Goal: Task Accomplishment & Management: Complete application form

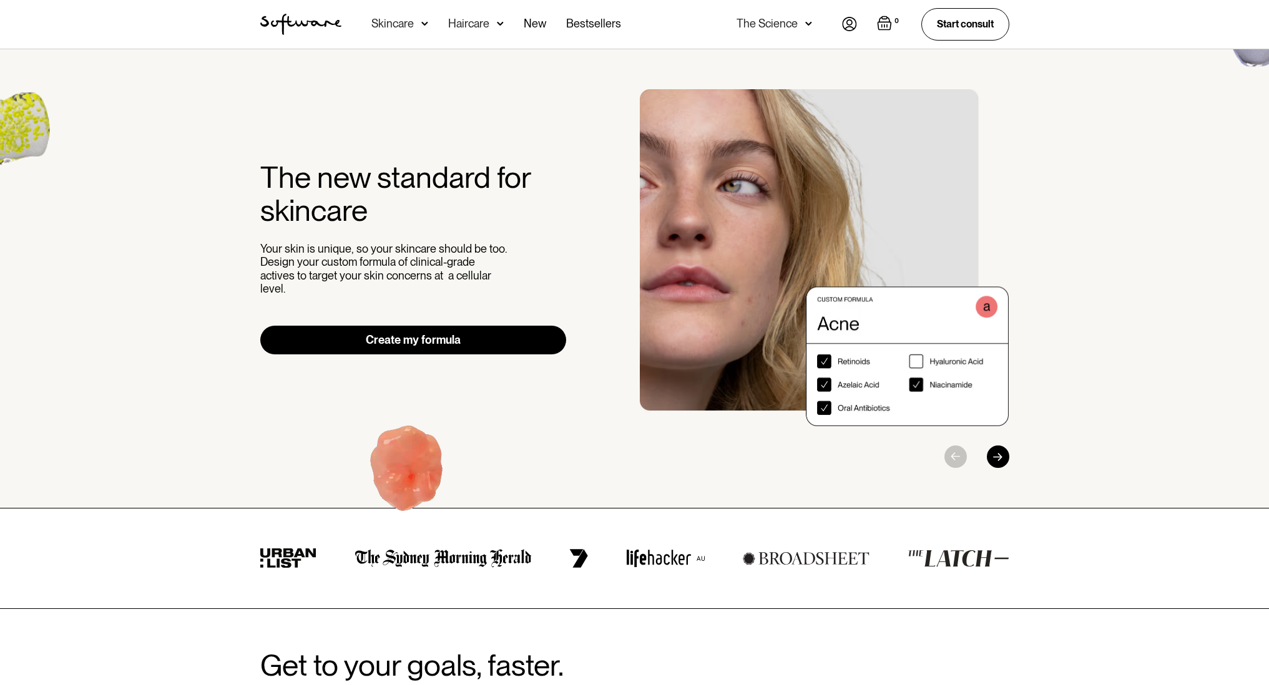
click at [846, 24] on img at bounding box center [849, 24] width 15 height 14
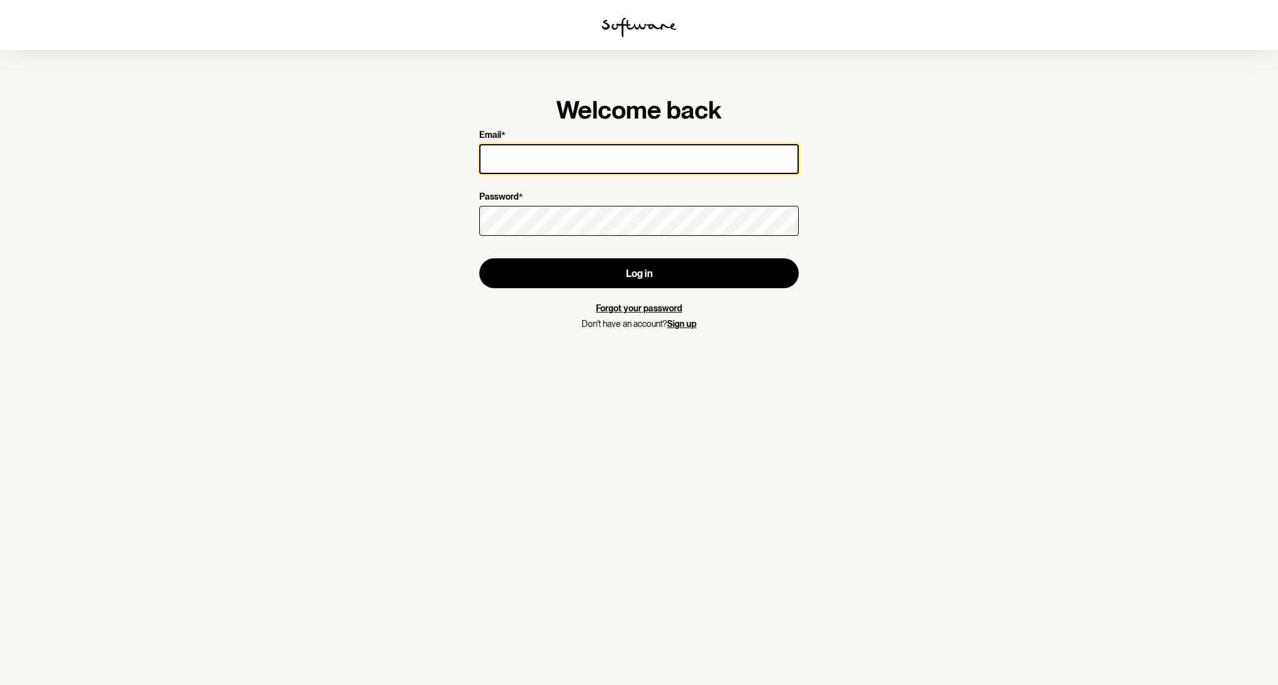
type input "[PERSON_NAME][EMAIL_ADDRESS][PERSON_NAME][DOMAIN_NAME]"
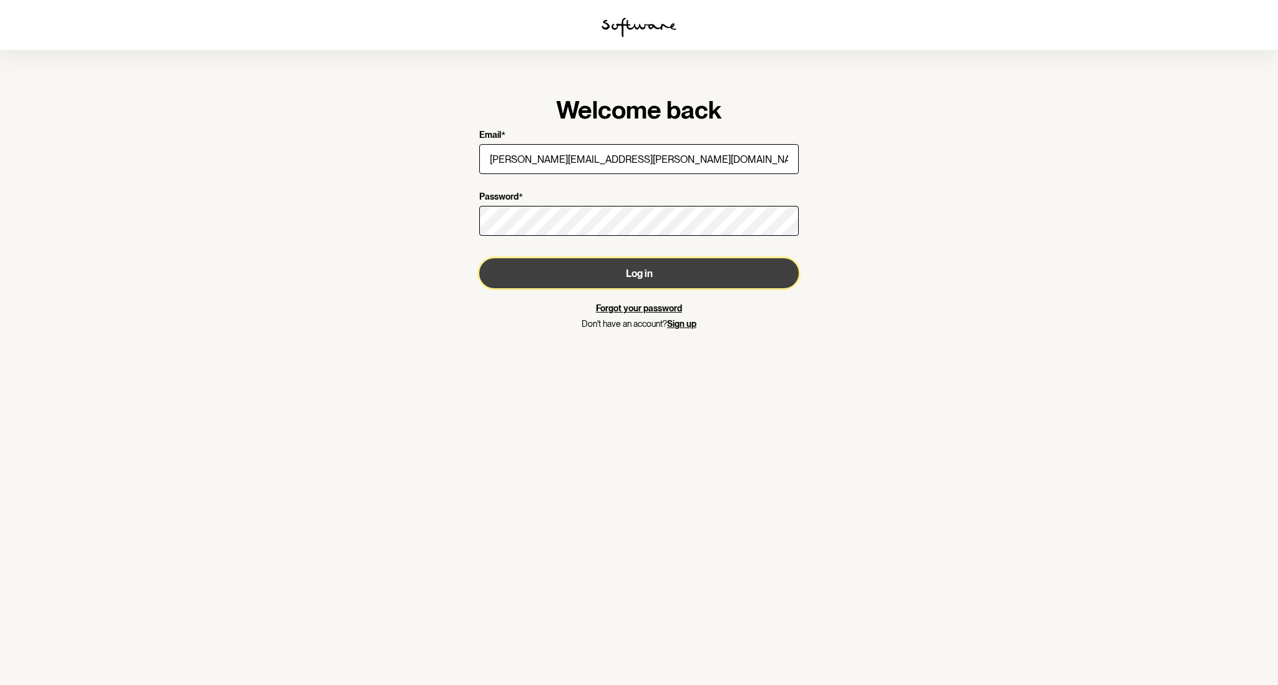
click at [638, 277] on button "Log in" at bounding box center [639, 273] width 320 height 30
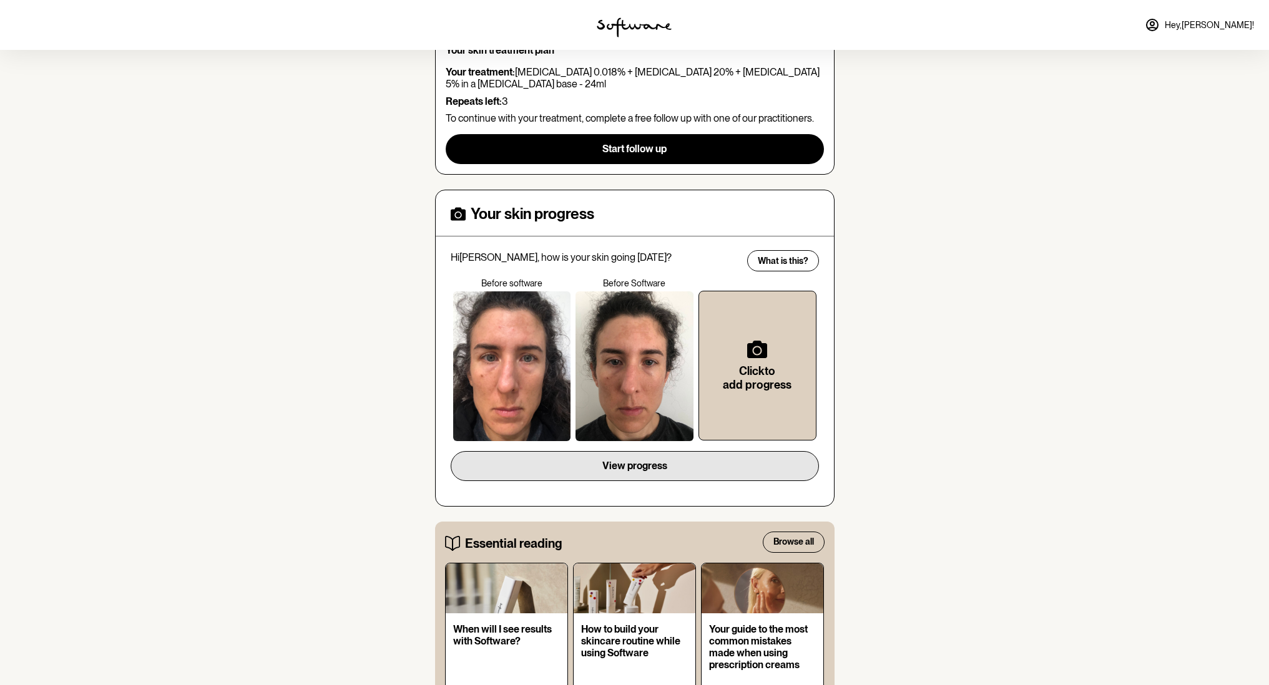
scroll to position [197, 0]
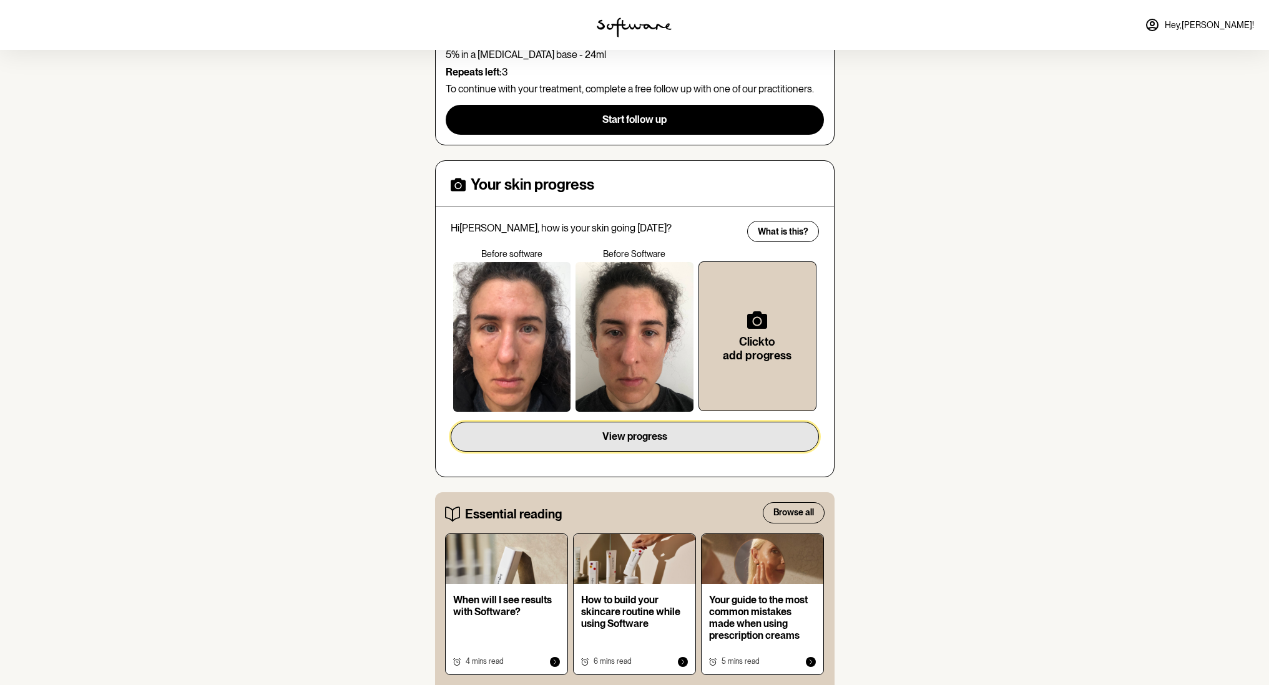
click at [634, 431] on span "View progress" at bounding box center [634, 437] width 65 height 12
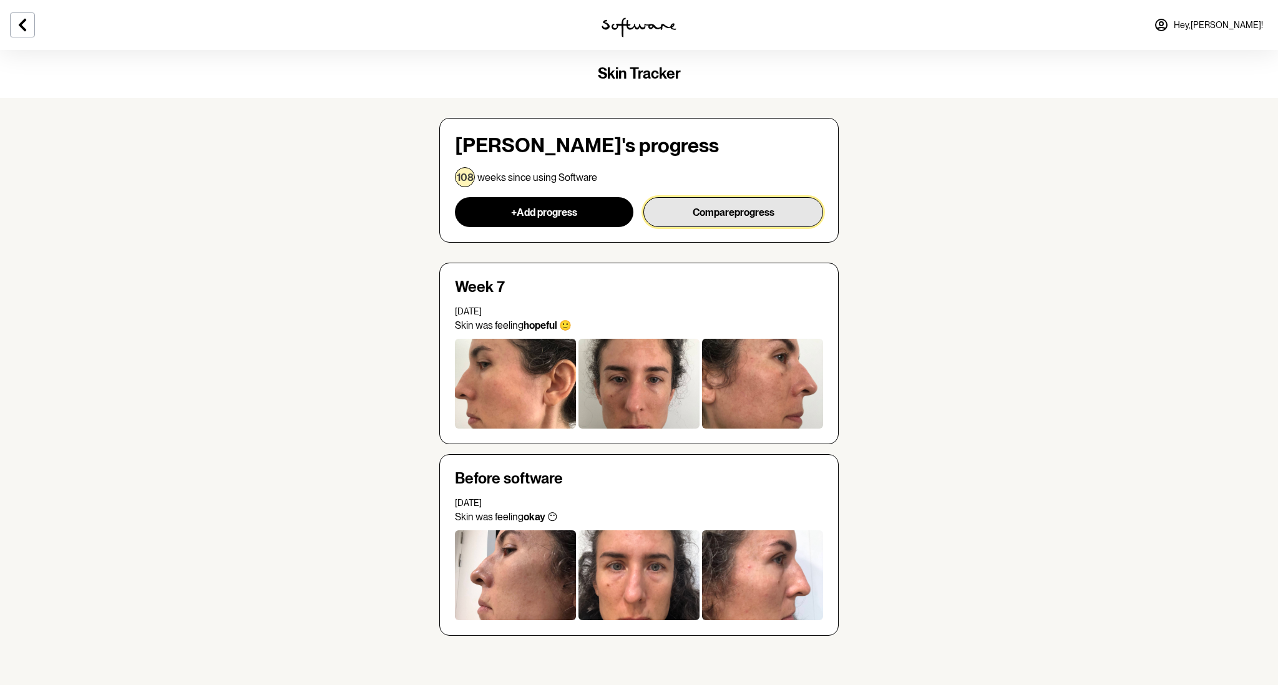
click at [733, 213] on button "Compare progress" at bounding box center [733, 212] width 180 height 30
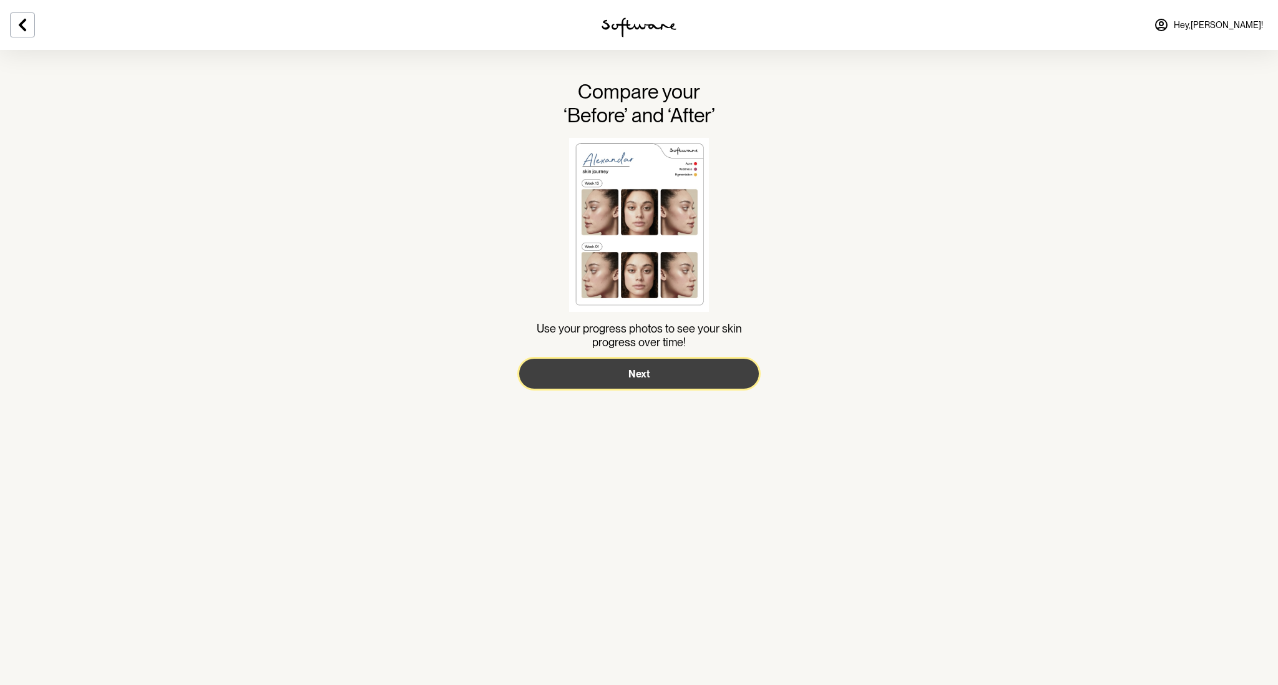
click at [650, 373] on button "Next" at bounding box center [639, 374] width 240 height 30
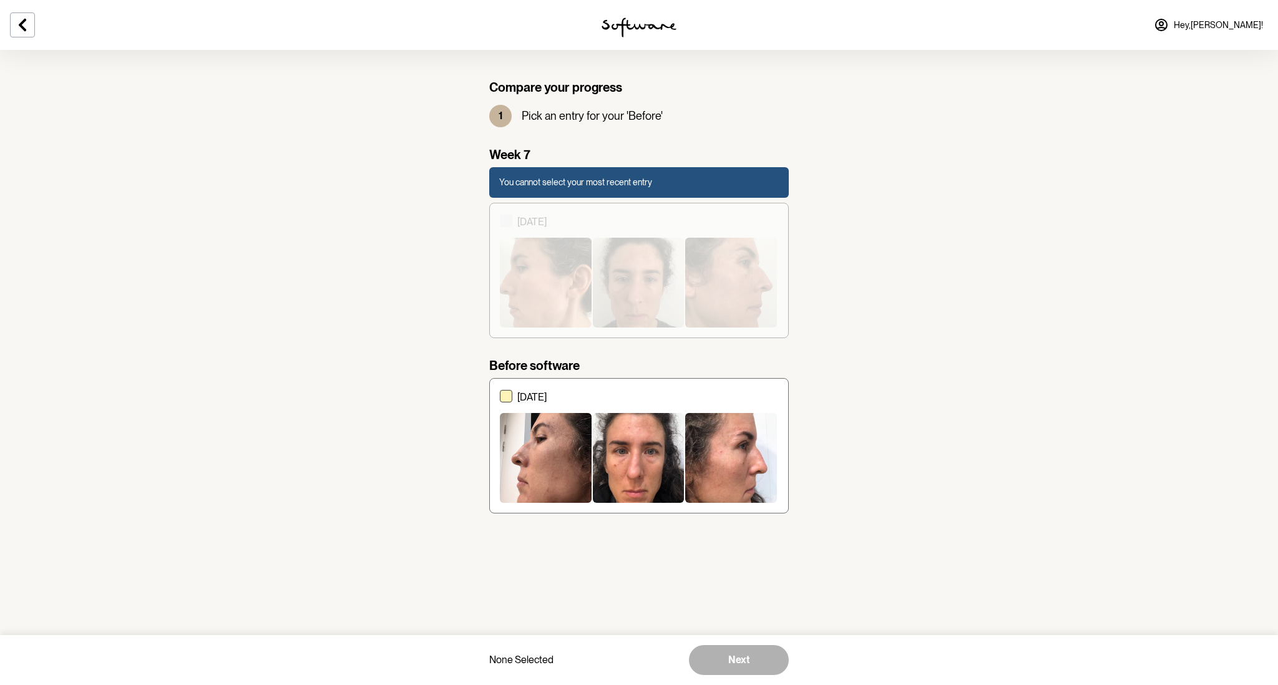
click at [529, 393] on p "19 August 2023" at bounding box center [647, 397] width 261 height 12
click at [500, 446] on input "19 August 2023" at bounding box center [499, 446] width 1 height 1
checkbox input "true"
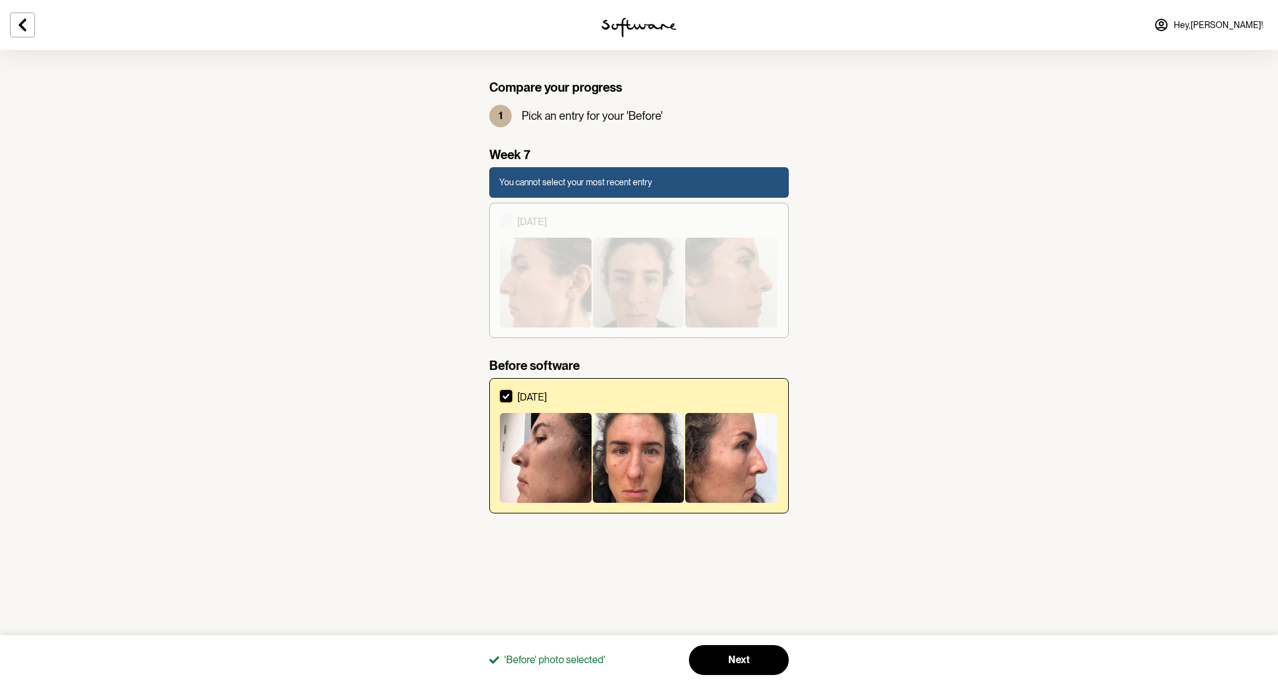
click at [615, 219] on ul "Week 7 You cannot select your most recent entry 02 October 2023" at bounding box center [639, 247] width 300 height 201
click at [754, 658] on button "Next" at bounding box center [739, 660] width 100 height 30
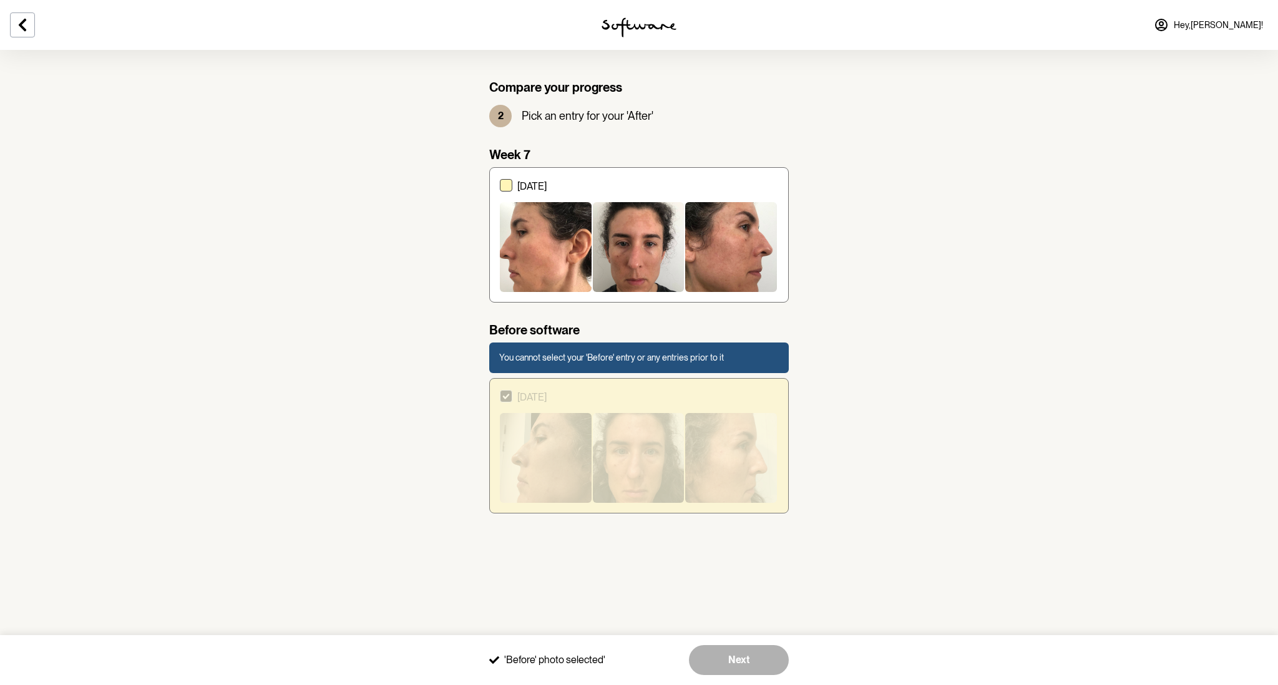
click at [597, 178] on div "02 October 2023" at bounding box center [647, 235] width 261 height 114
click at [500, 235] on input "02 October 2023" at bounding box center [499, 235] width 1 height 1
checkbox input "true"
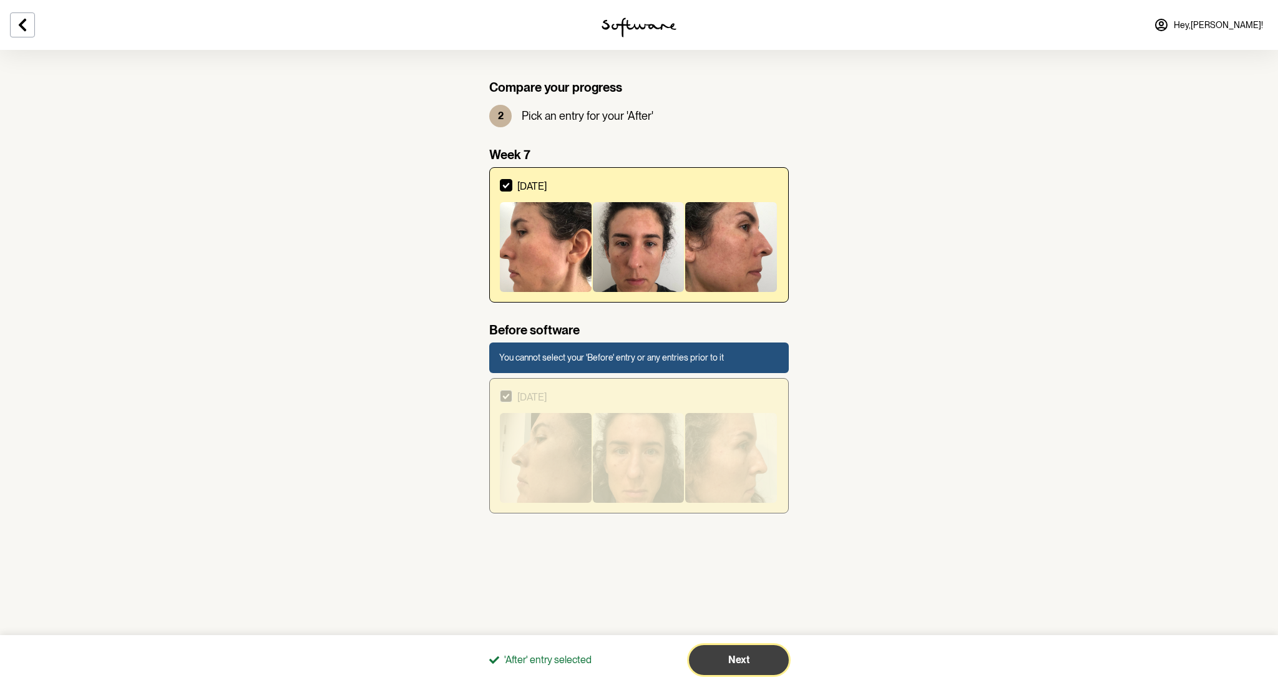
click at [744, 652] on button "Next" at bounding box center [739, 660] width 100 height 30
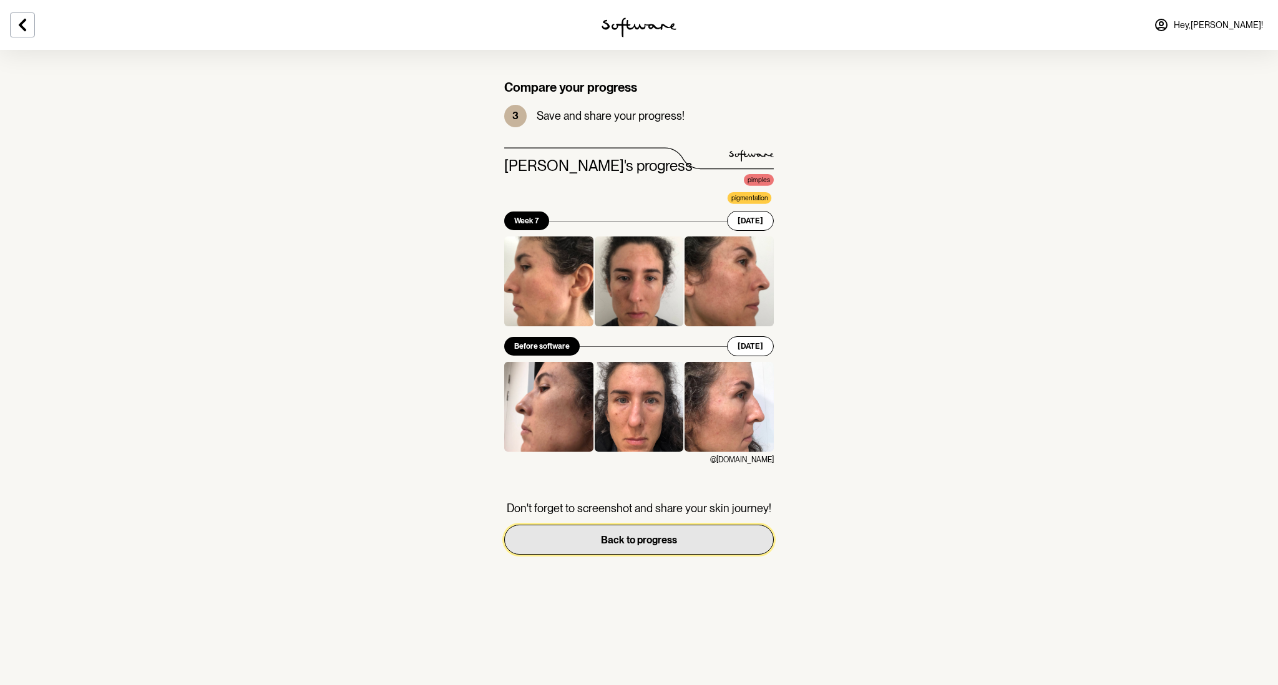
click at [586, 543] on button "Back to progress" at bounding box center [639, 540] width 270 height 30
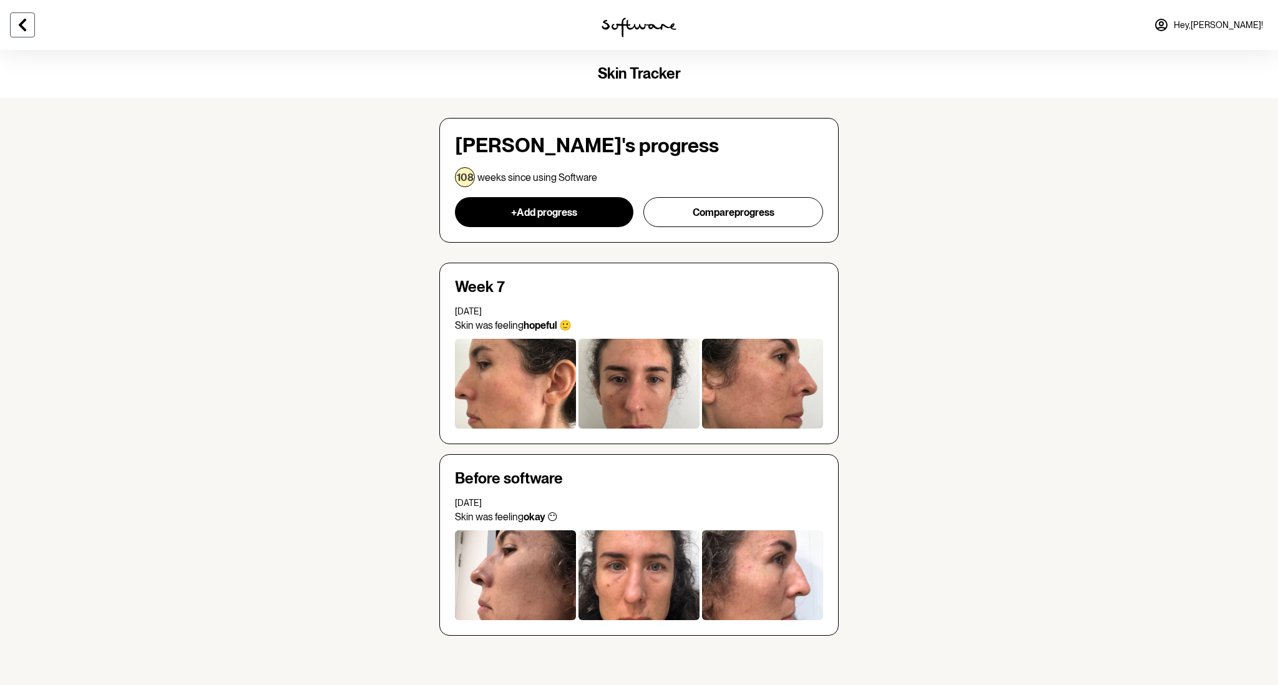
click at [16, 27] on icon at bounding box center [22, 24] width 15 height 15
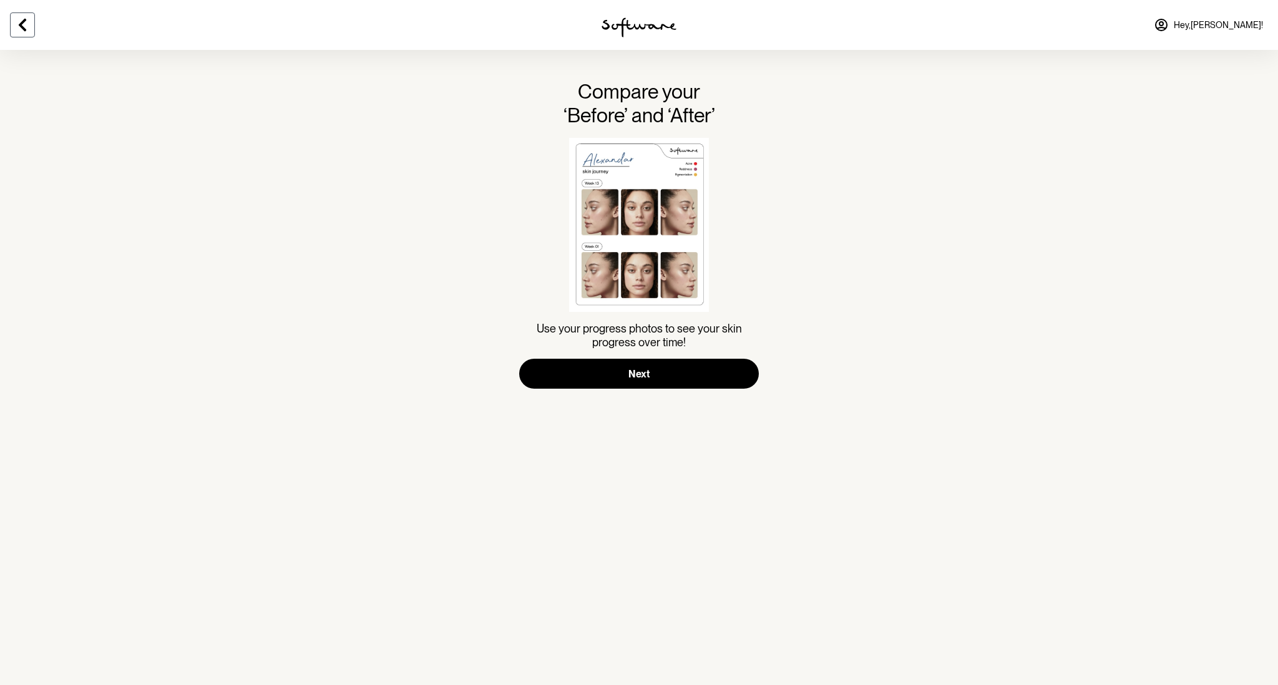
click at [16, 27] on icon at bounding box center [22, 24] width 15 height 15
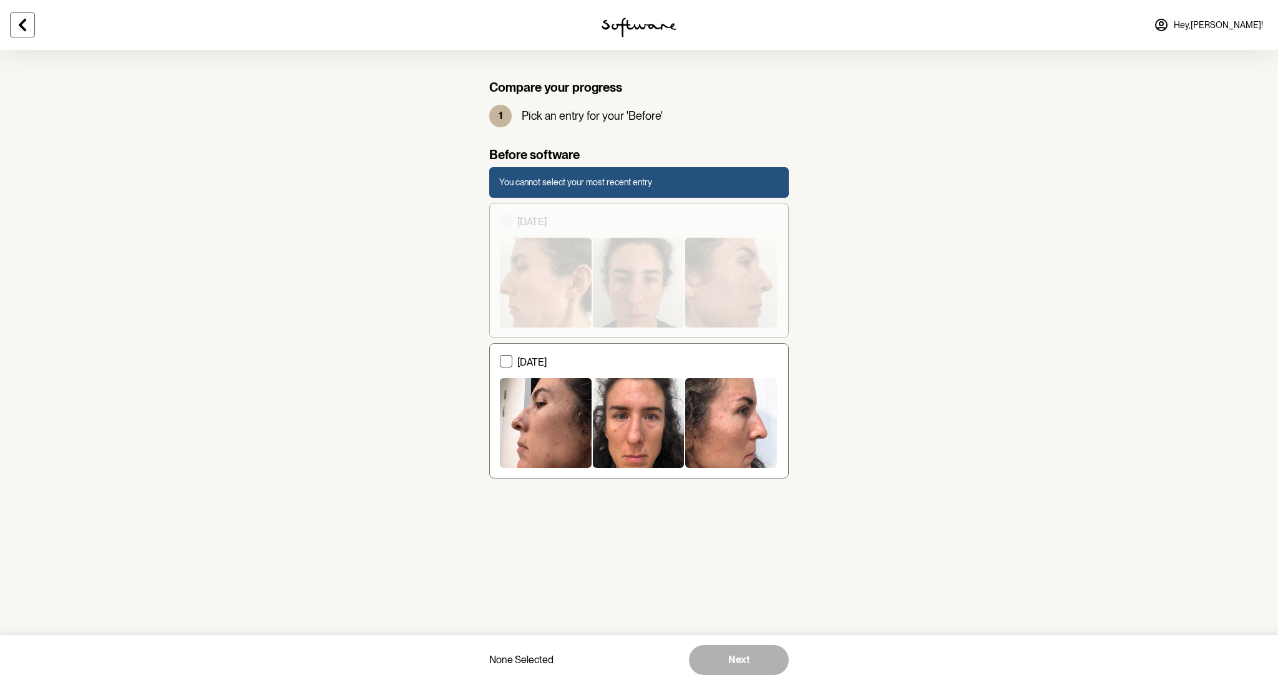
click at [23, 27] on icon at bounding box center [22, 25] width 7 height 12
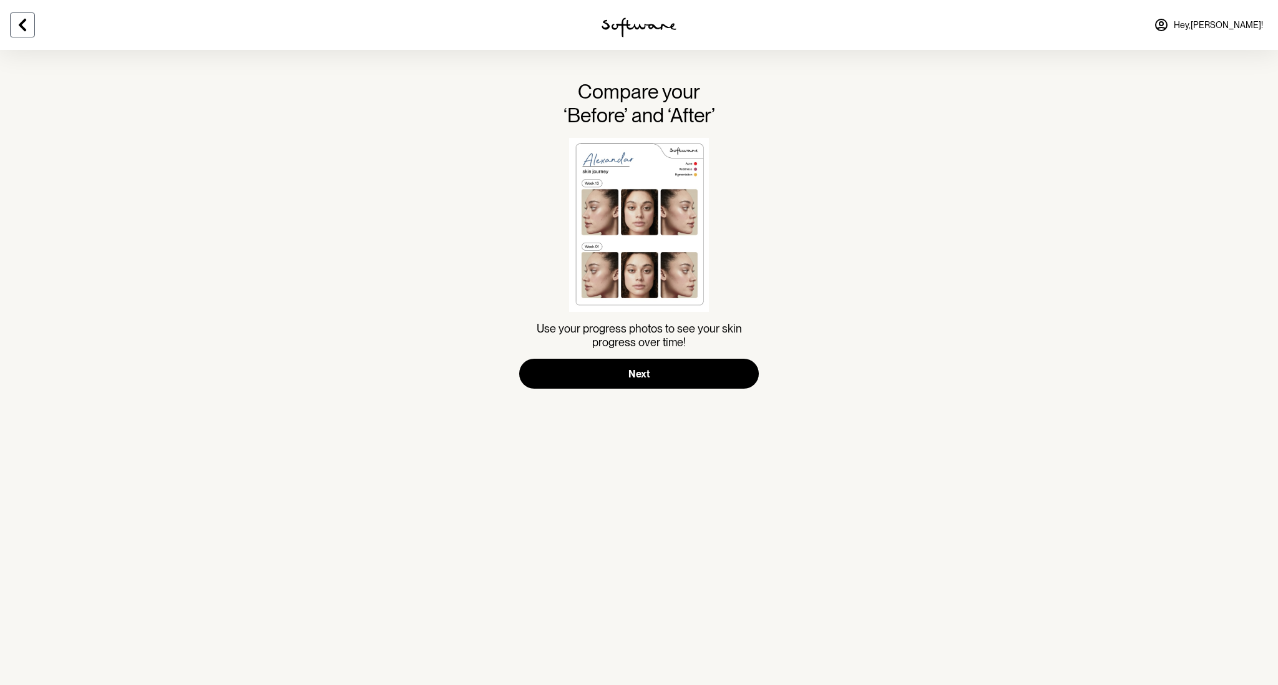
click at [23, 27] on icon at bounding box center [22, 25] width 7 height 12
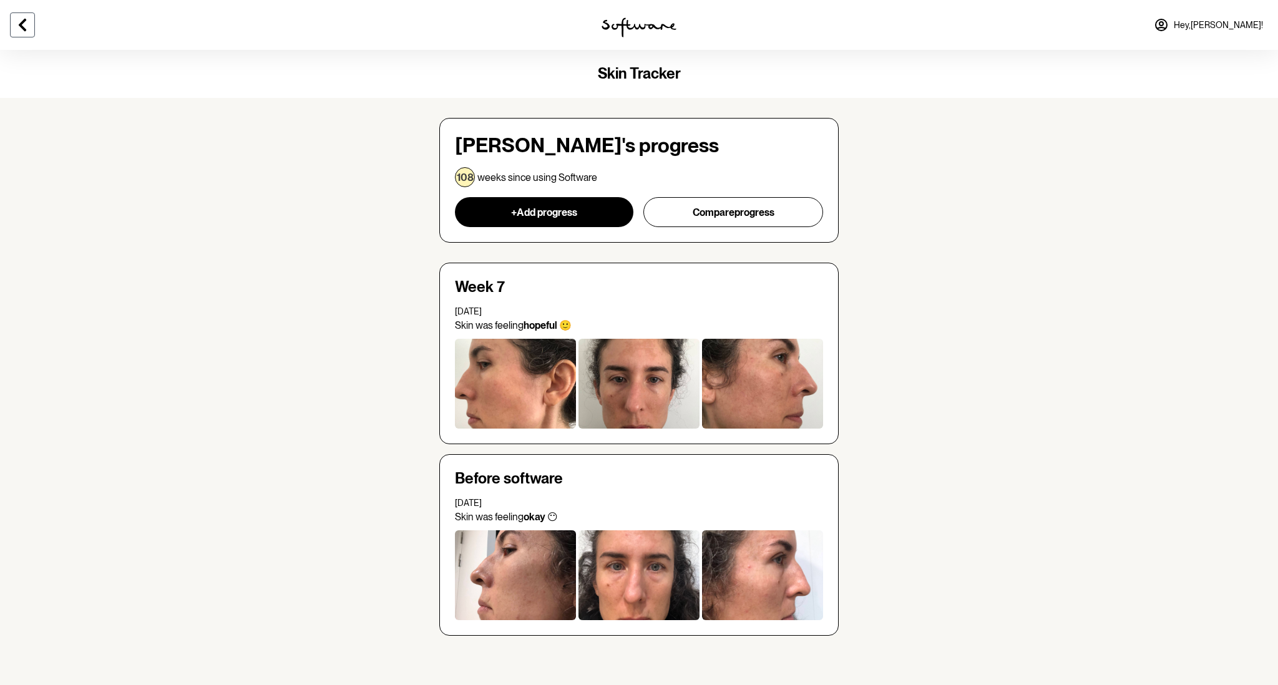
click at [23, 27] on icon at bounding box center [22, 25] width 7 height 12
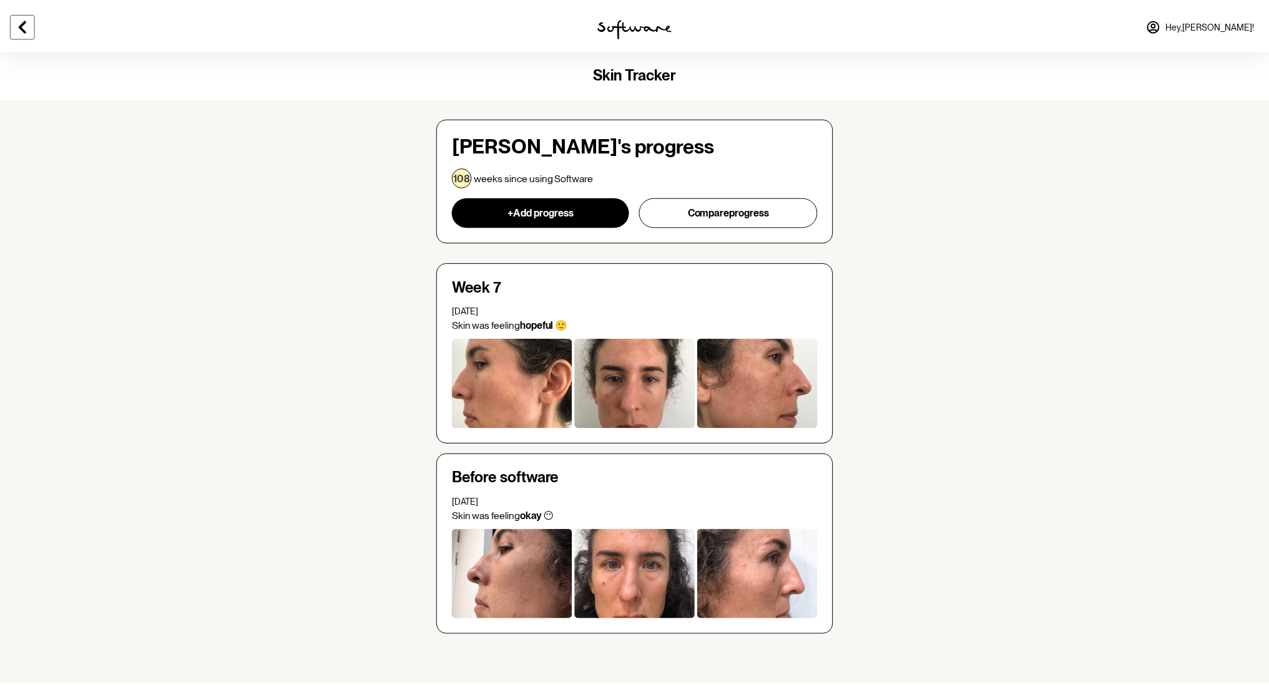
scroll to position [50, 0]
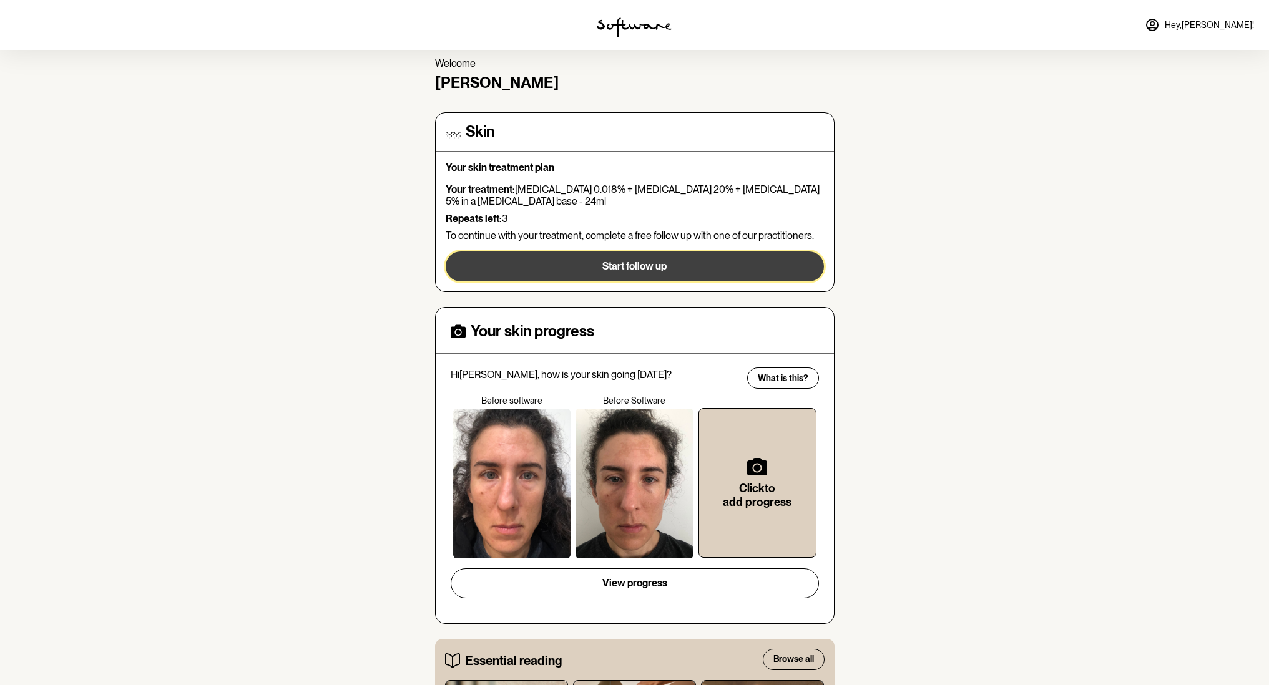
click at [650, 274] on button "Start follow up" at bounding box center [635, 266] width 378 height 30
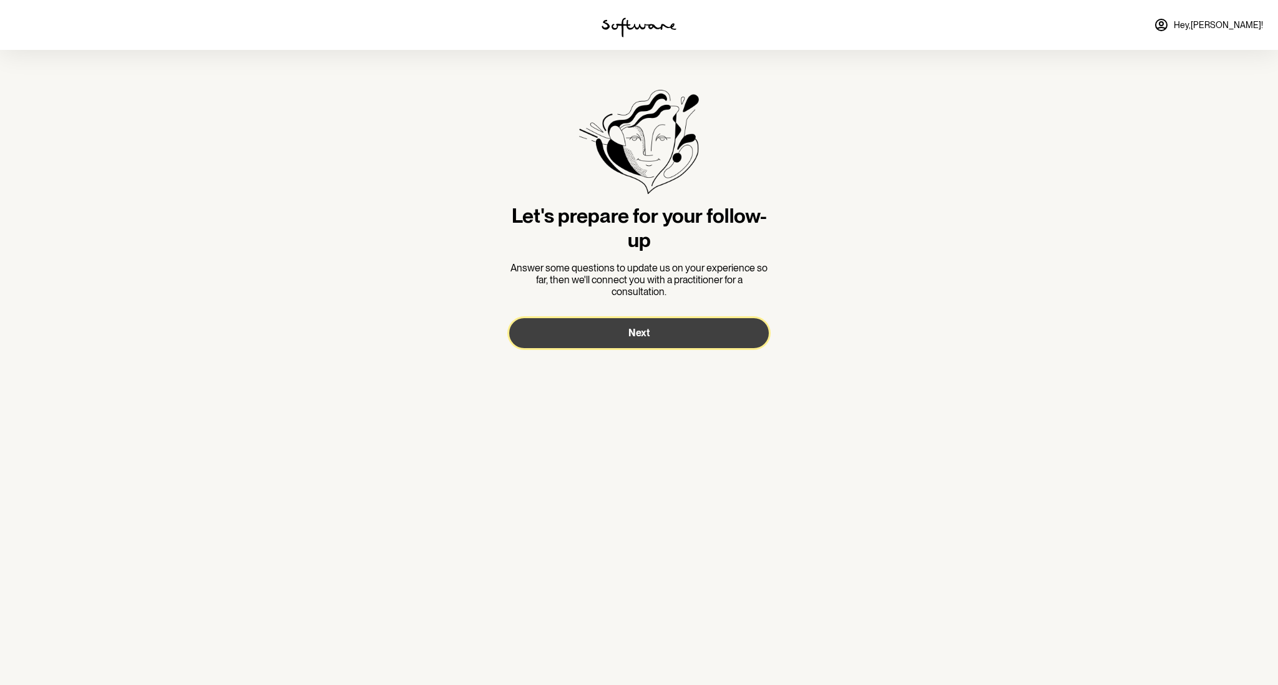
click at [637, 328] on span "Next" at bounding box center [638, 333] width 21 height 12
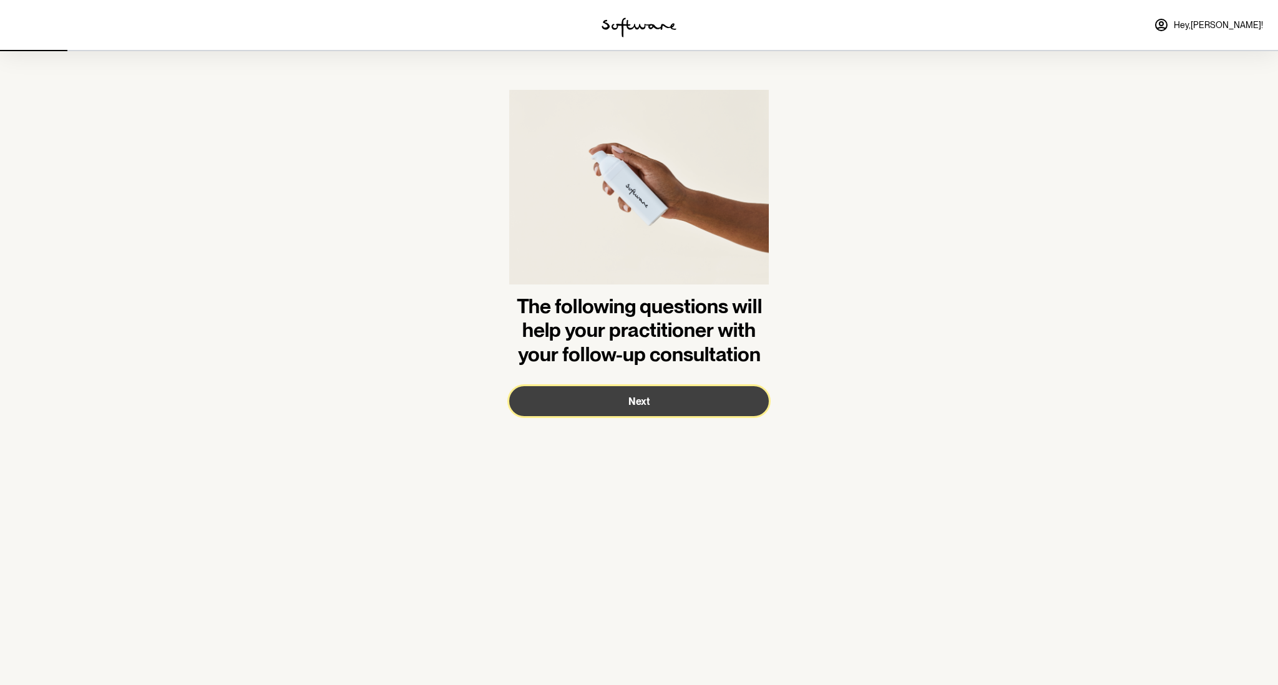
click at [642, 409] on button "Next" at bounding box center [639, 401] width 260 height 30
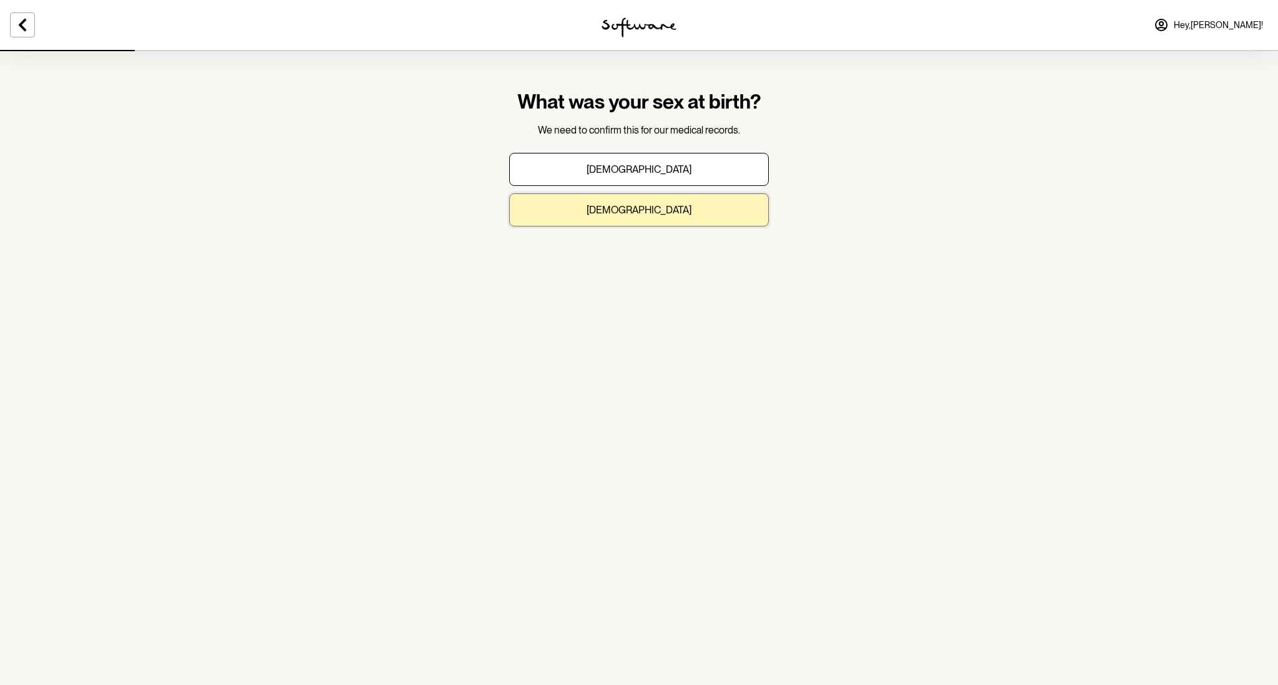
click at [664, 215] on button "Female" at bounding box center [639, 209] width 260 height 33
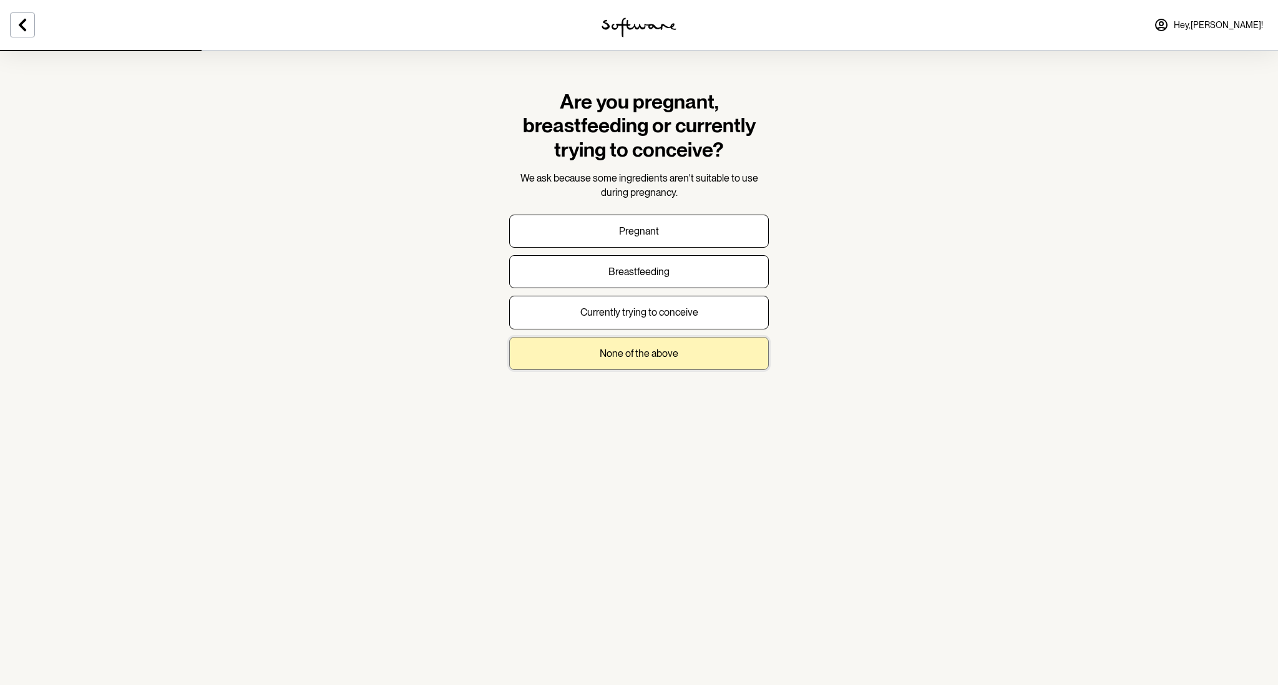
click at [660, 359] on button "None of the above" at bounding box center [639, 353] width 260 height 33
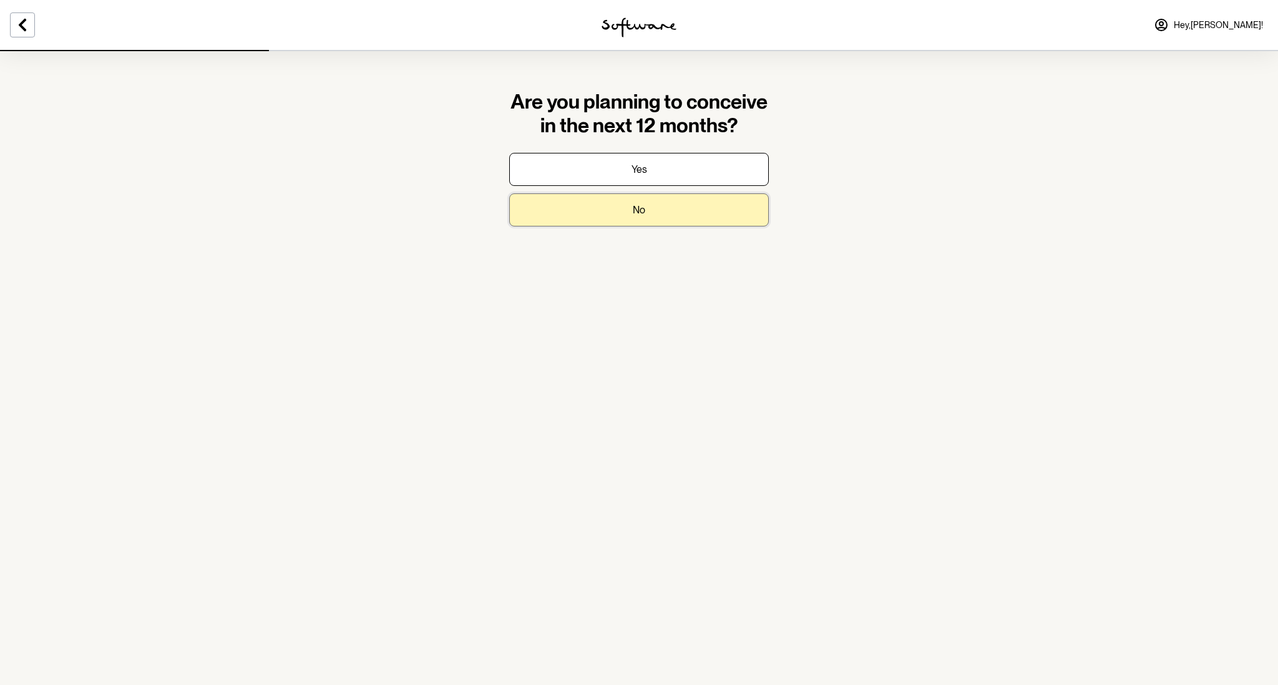
click at [639, 205] on p "No" at bounding box center [639, 210] width 12 height 12
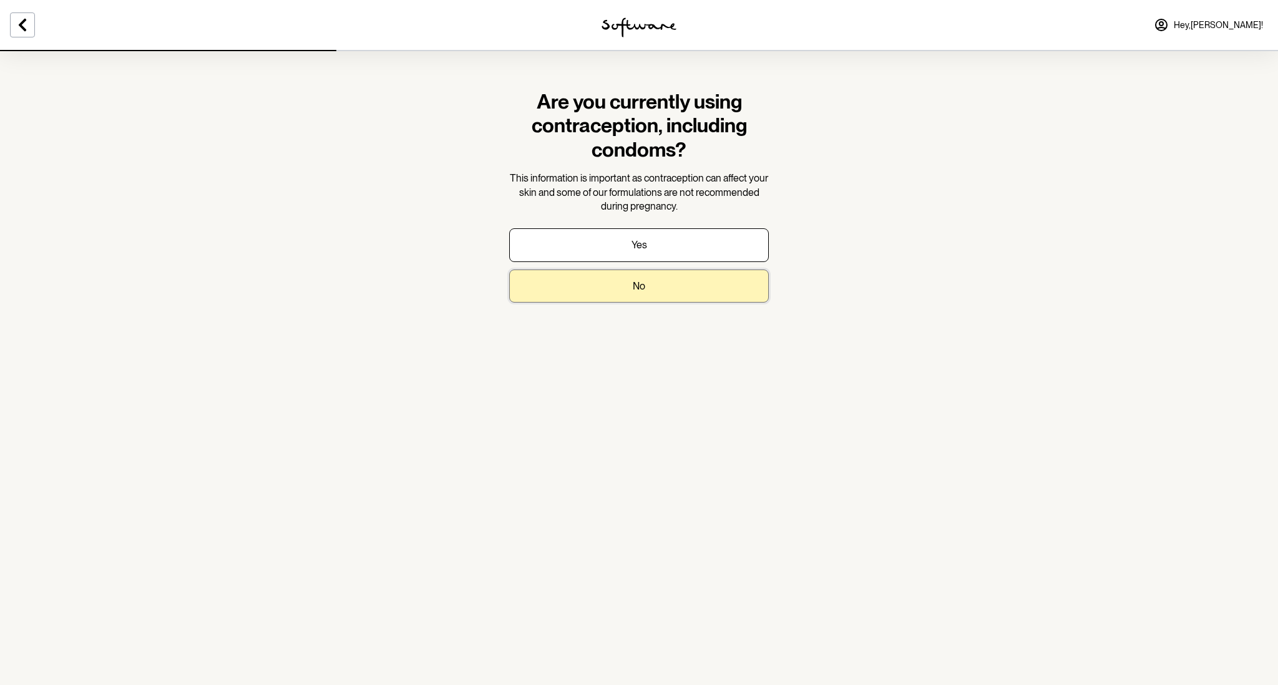
click at [630, 291] on button "No" at bounding box center [639, 286] width 260 height 33
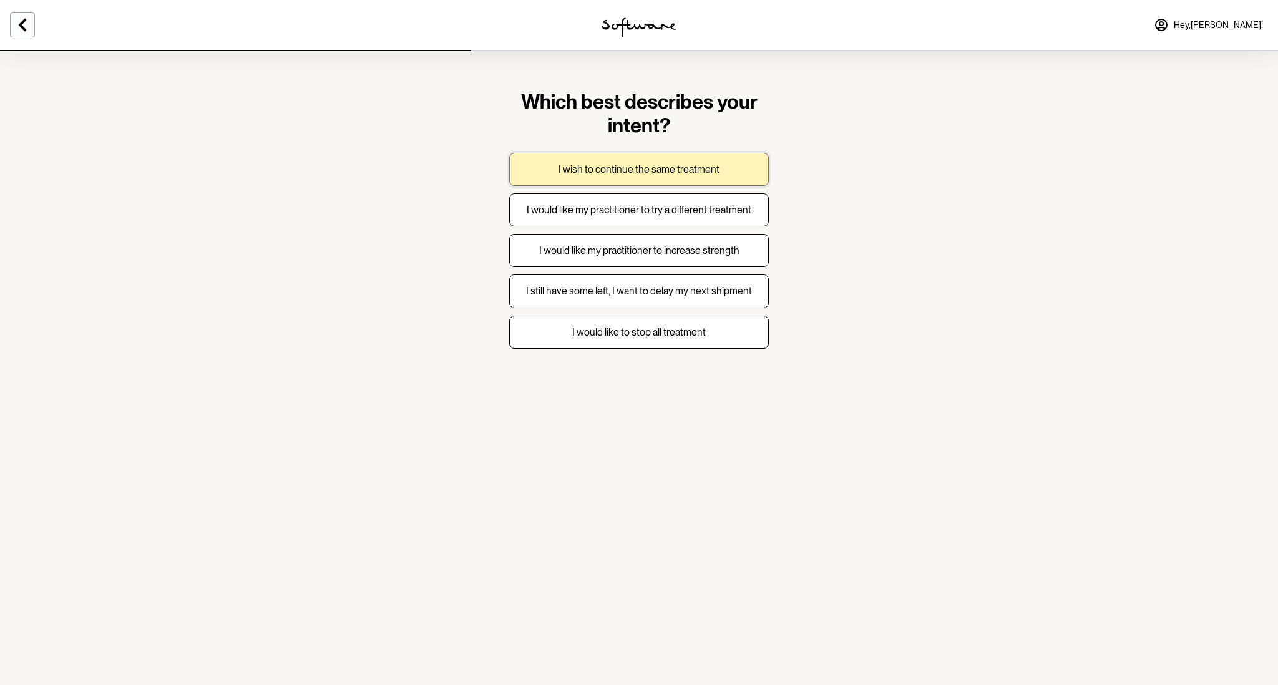
click at [671, 165] on p "I wish to continue the same treatment" at bounding box center [639, 169] width 161 height 12
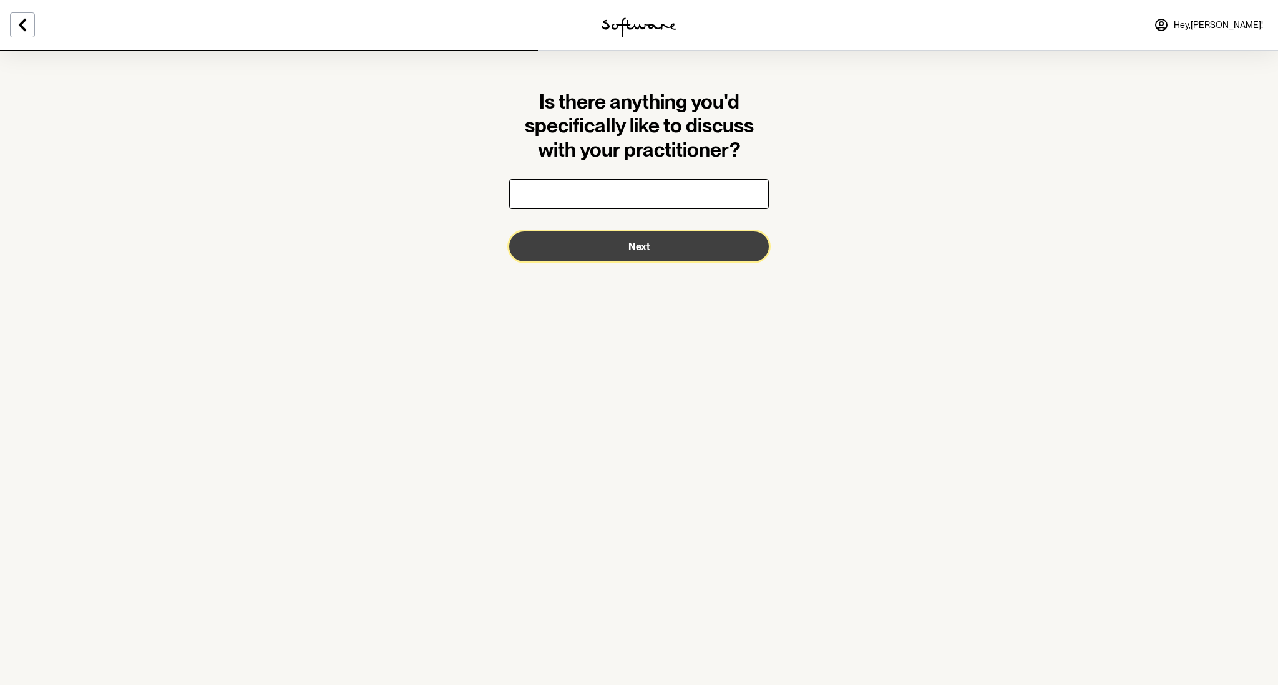
click at [651, 246] on button "Next" at bounding box center [639, 247] width 260 height 30
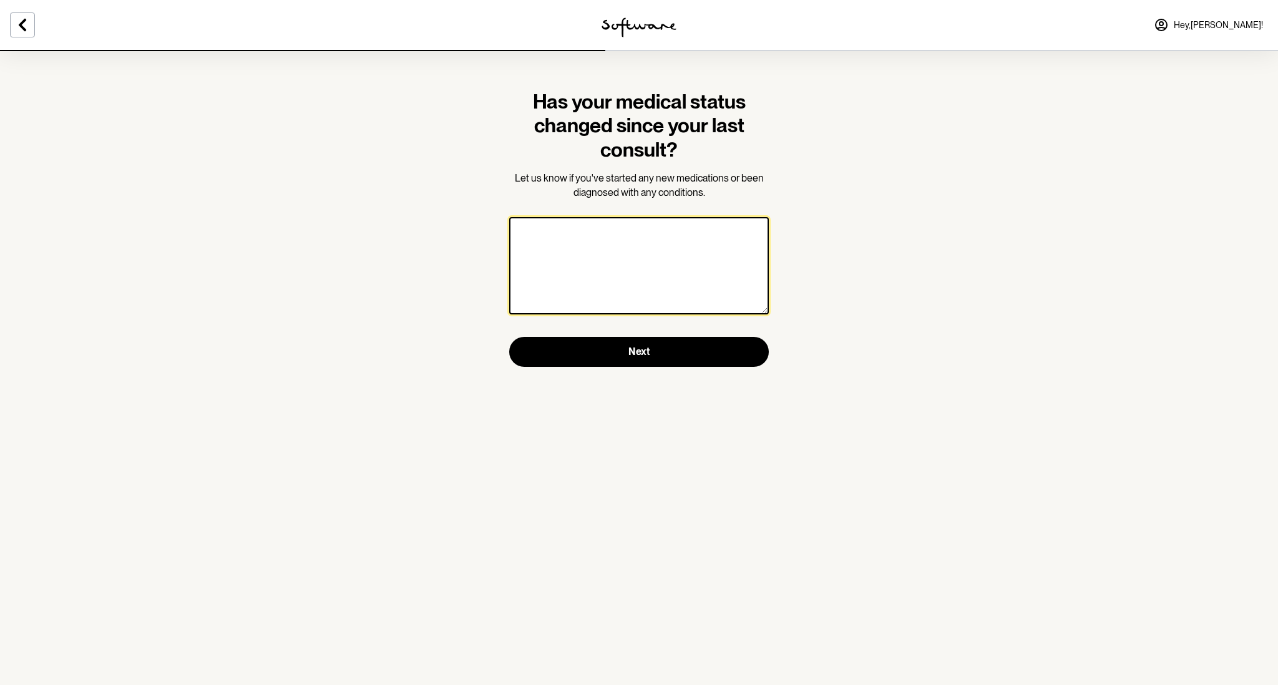
click at [638, 246] on textarea at bounding box center [639, 265] width 260 height 97
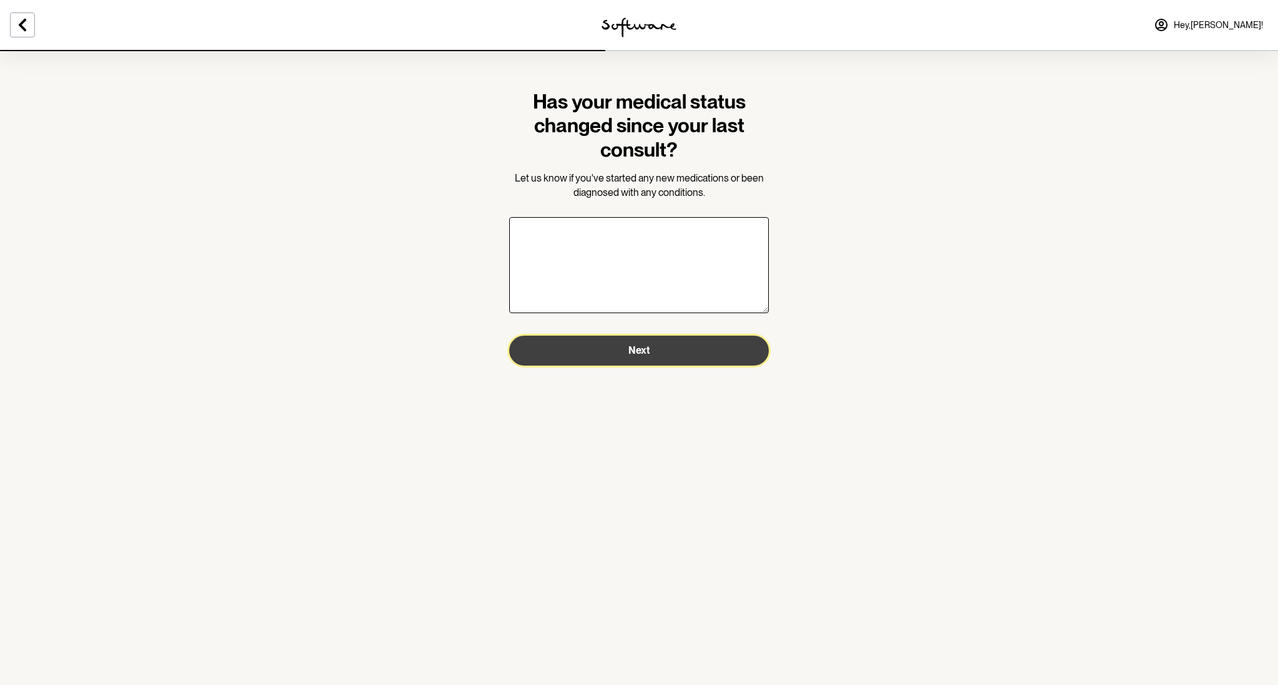
click at [615, 353] on button "Next" at bounding box center [639, 351] width 260 height 30
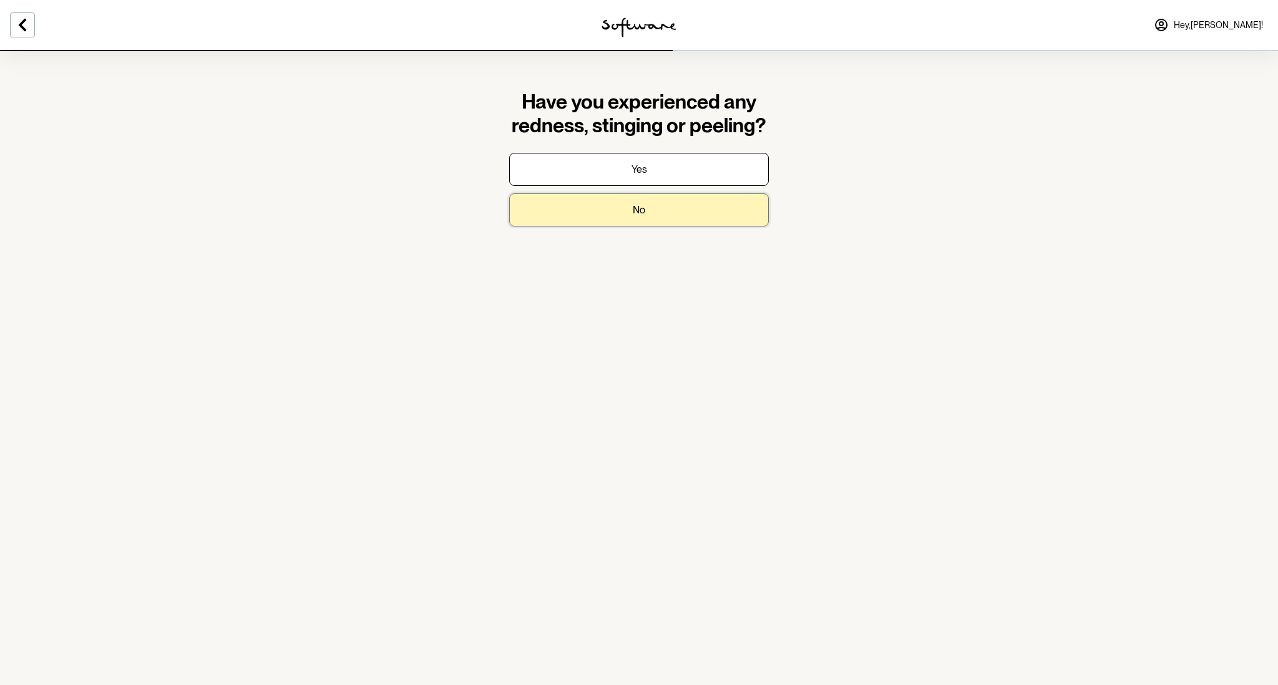
click at [635, 204] on p "No" at bounding box center [639, 210] width 12 height 12
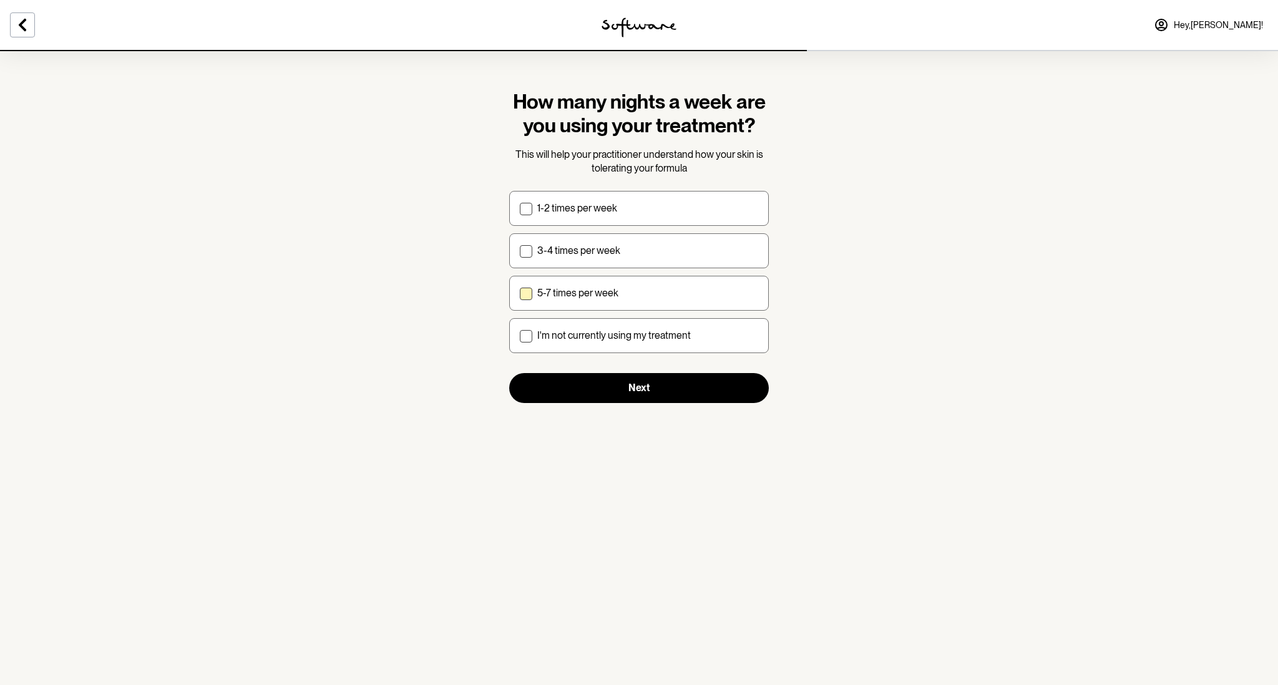
click at [669, 301] on label "5-7 times per week" at bounding box center [639, 293] width 260 height 35
click at [520, 293] on input "5-7 times per week" at bounding box center [519, 293] width 1 height 1
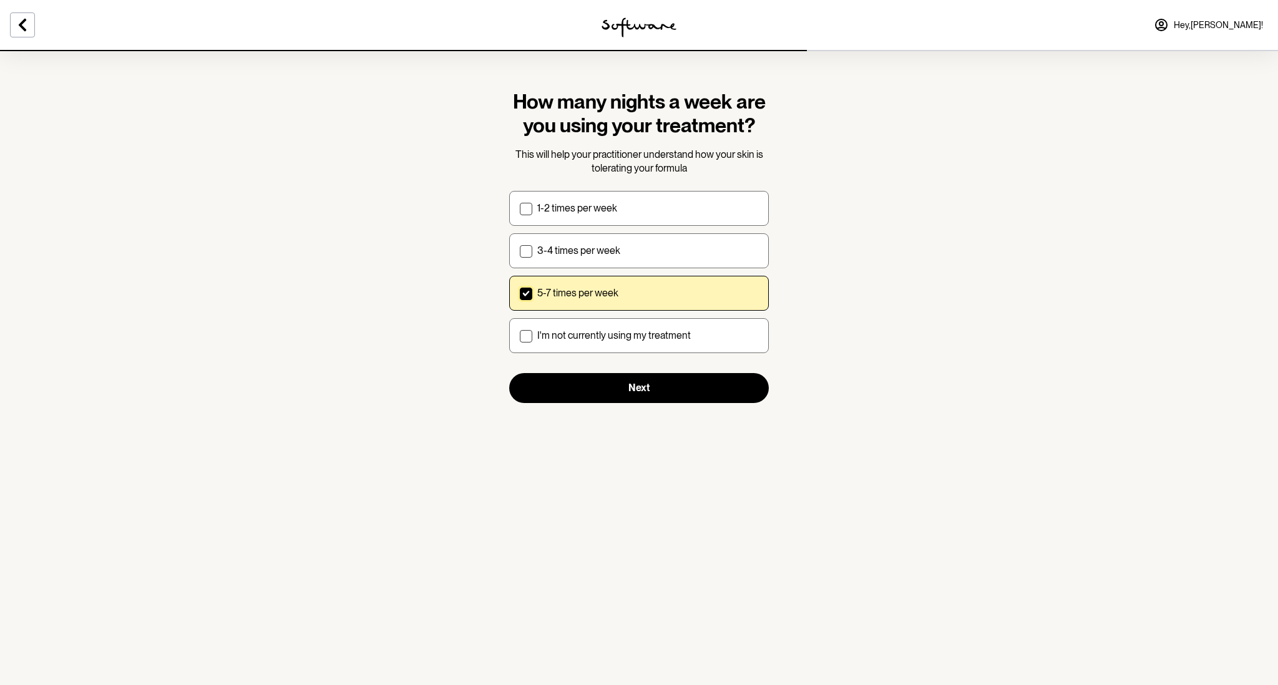
click at [631, 304] on label "5-7 times per week" at bounding box center [639, 293] width 260 height 35
click at [520, 293] on input "5-7 times per week" at bounding box center [519, 293] width 1 height 1
checkbox input "false"
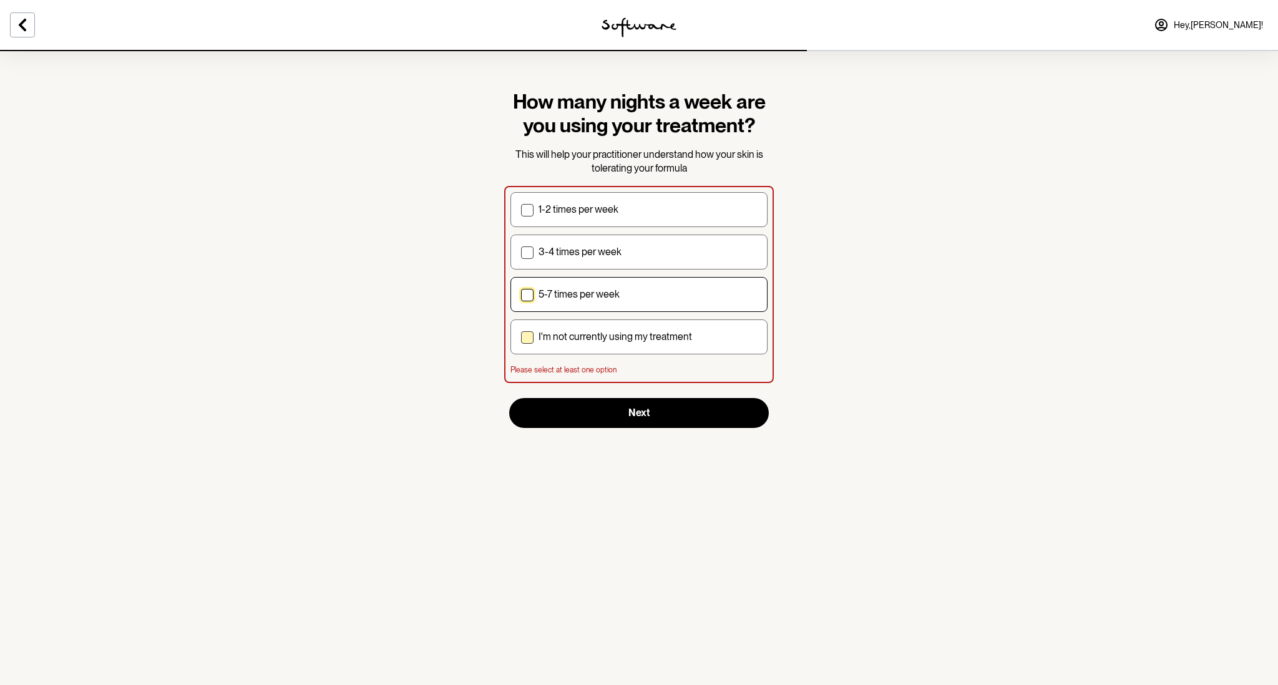
click at [620, 341] on p "I'm not currently using my treatment" at bounding box center [616, 337] width 154 height 12
click at [521, 337] on input "I'm not currently using my treatment" at bounding box center [520, 336] width 1 height 1
checkbox input "true"
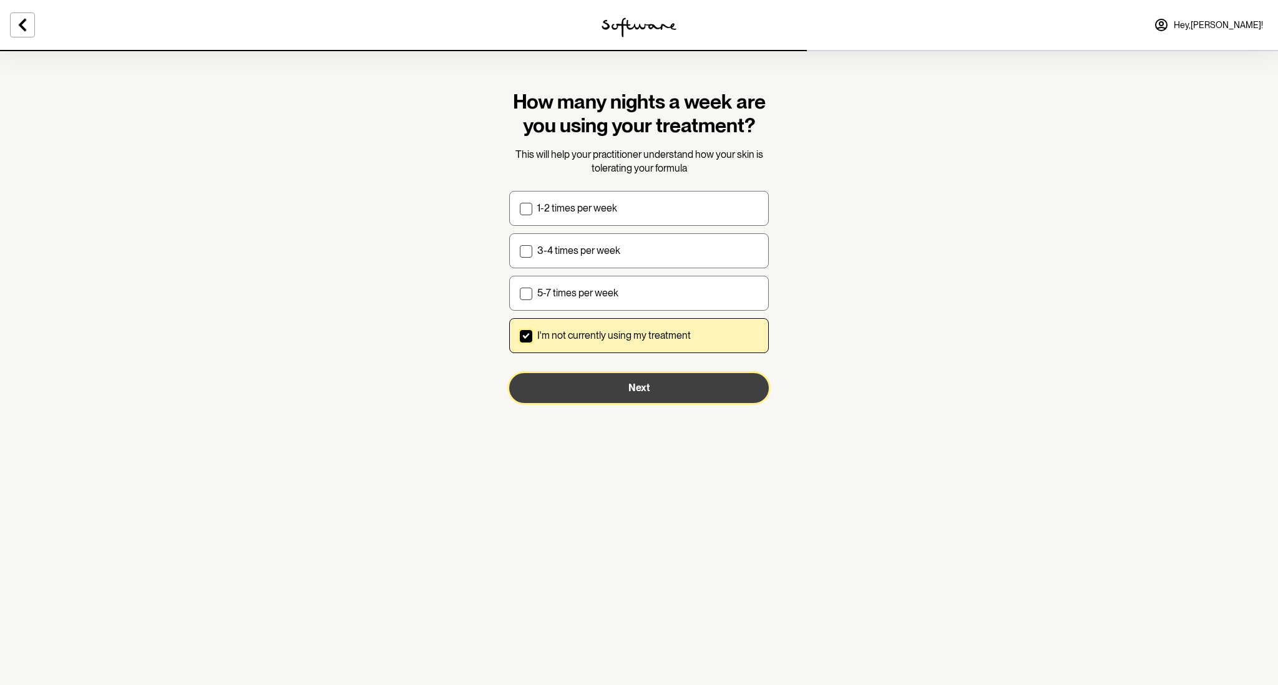
click at [638, 394] on button "Next" at bounding box center [639, 388] width 260 height 30
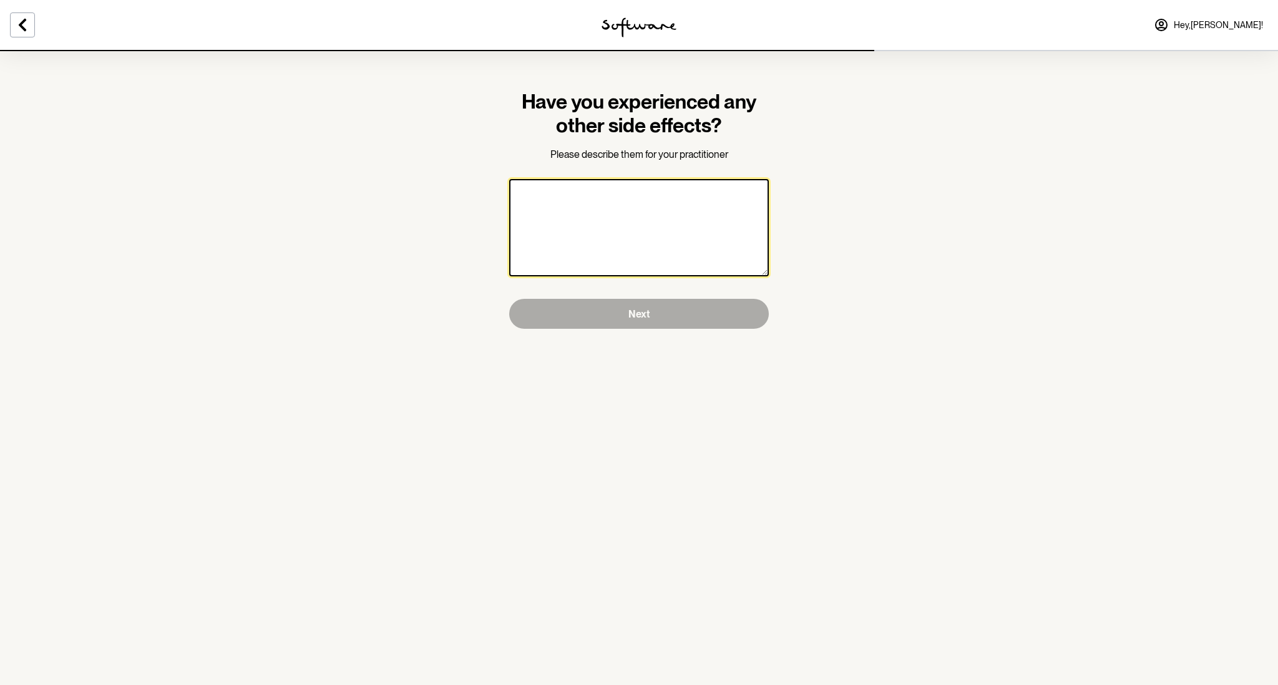
click at [665, 227] on textarea at bounding box center [639, 227] width 260 height 97
type textarea "No"
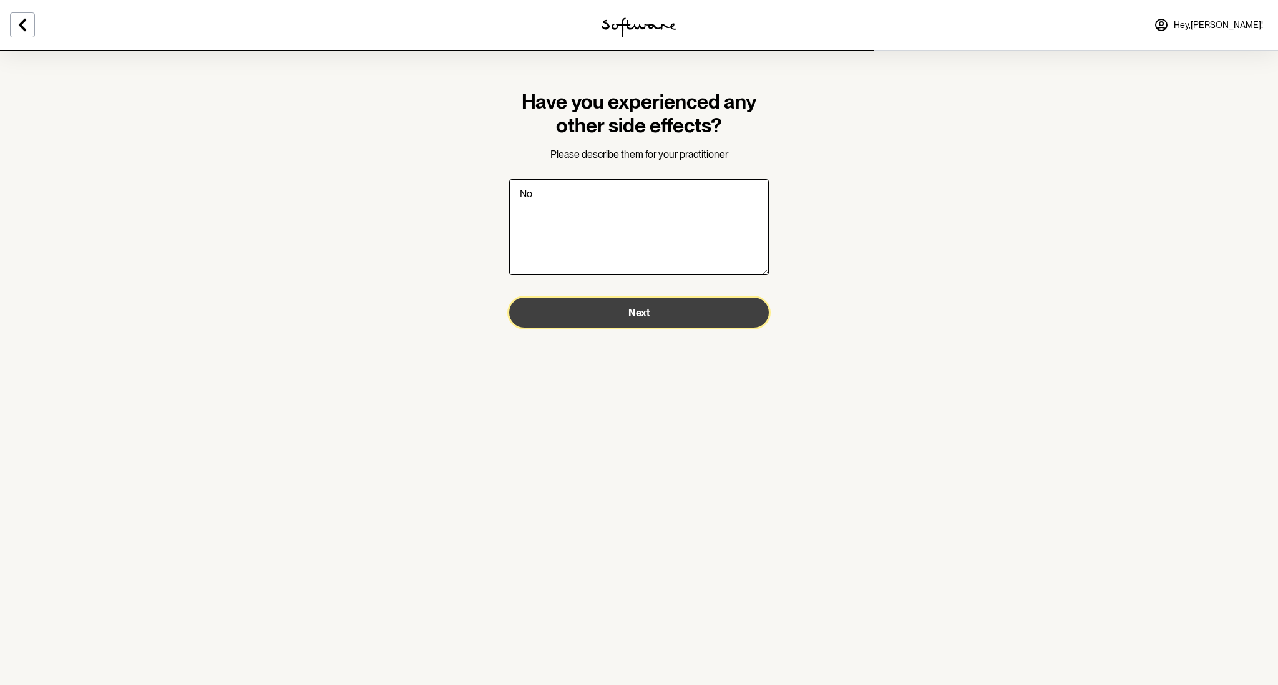
click at [650, 317] on button "Next" at bounding box center [639, 313] width 260 height 30
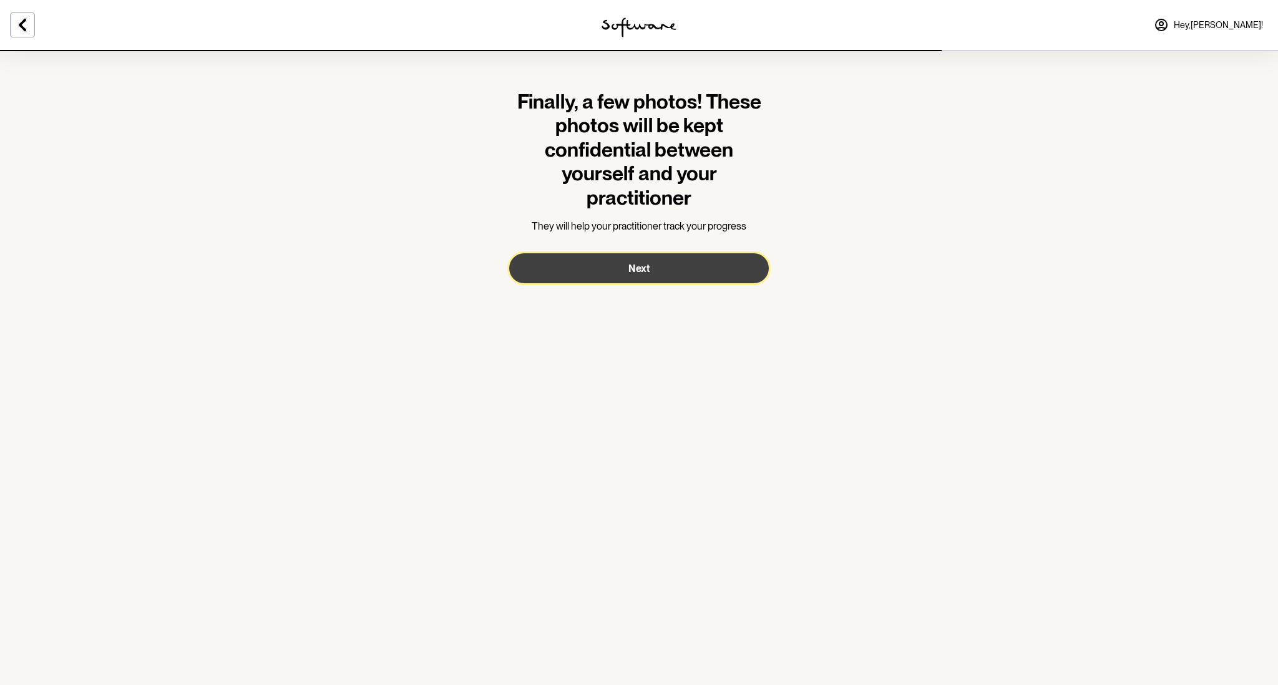
click at [672, 275] on button "Next" at bounding box center [639, 268] width 260 height 30
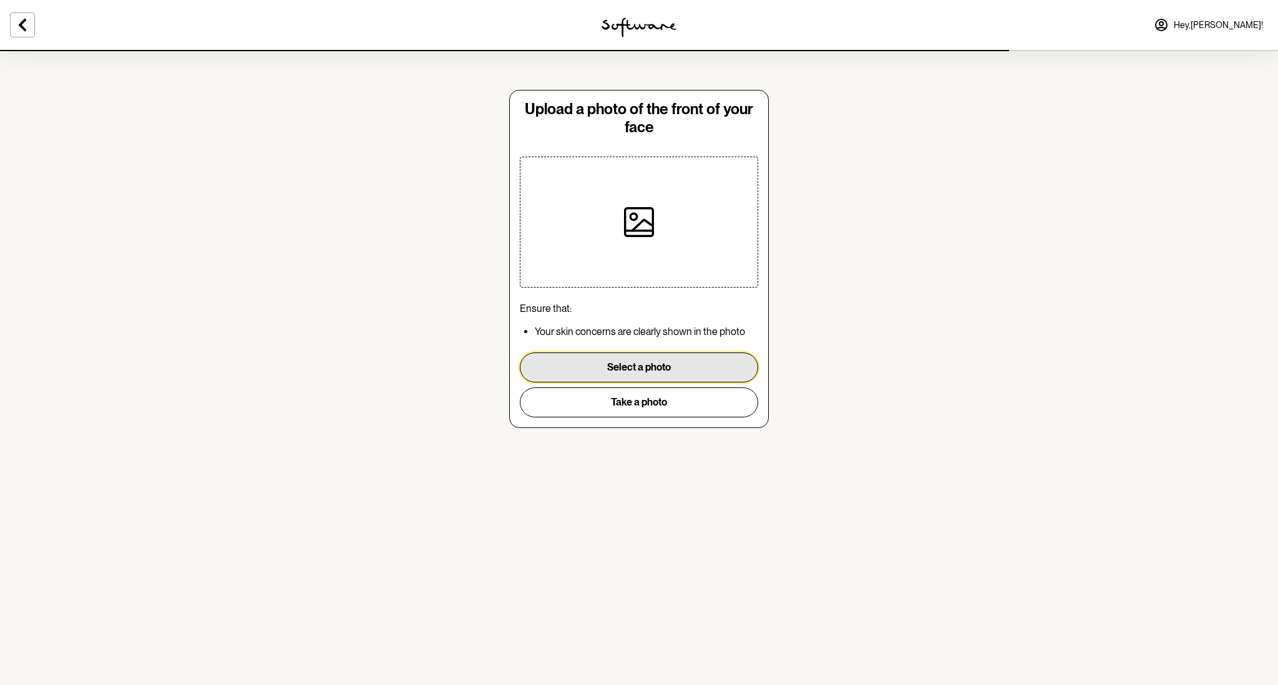
click at [647, 373] on button "Select a photo" at bounding box center [639, 368] width 238 height 30
click at [656, 361] on button "Select a photo" at bounding box center [639, 368] width 238 height 30
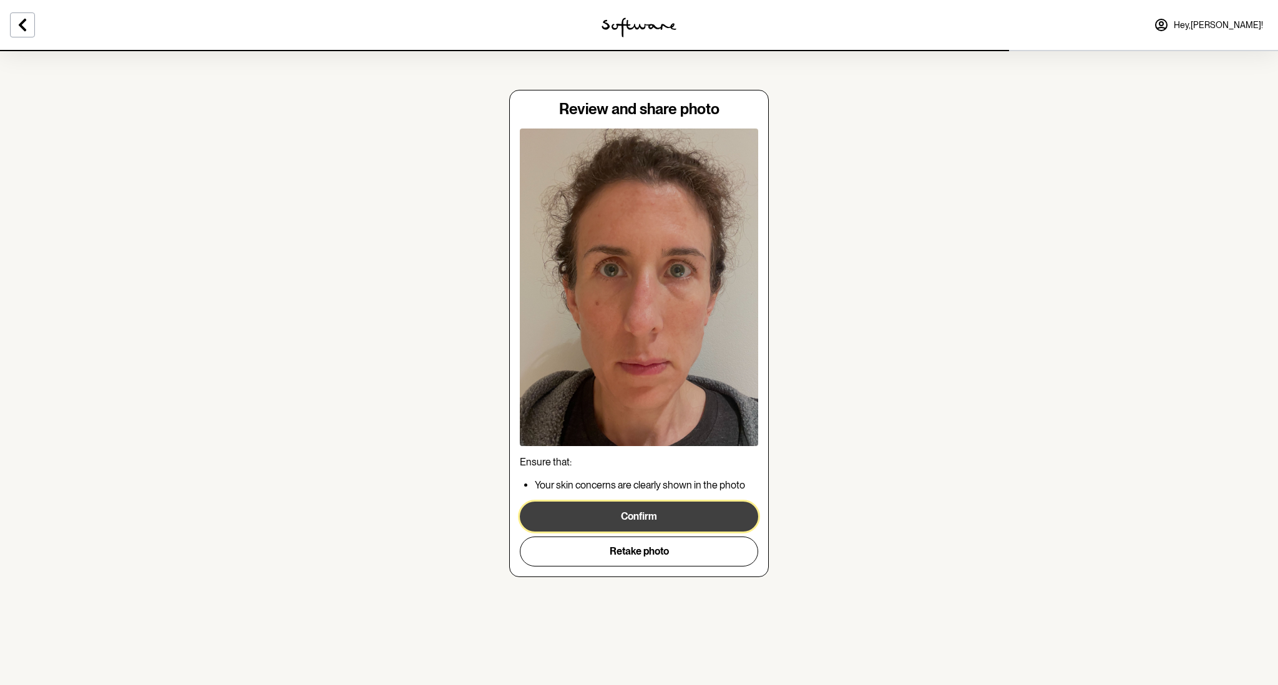
click at [649, 509] on button "Confirm" at bounding box center [639, 517] width 238 height 30
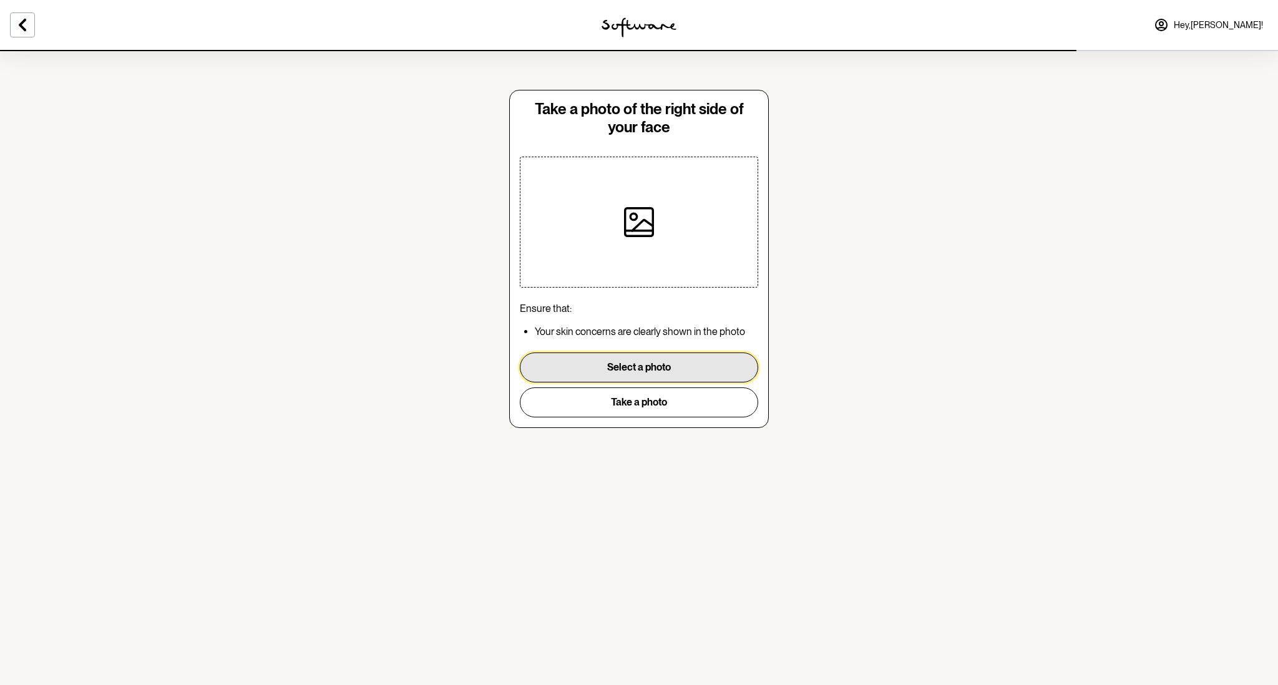
click at [633, 368] on button "Select a photo" at bounding box center [639, 368] width 238 height 30
